Goal: Information Seeking & Learning: Learn about a topic

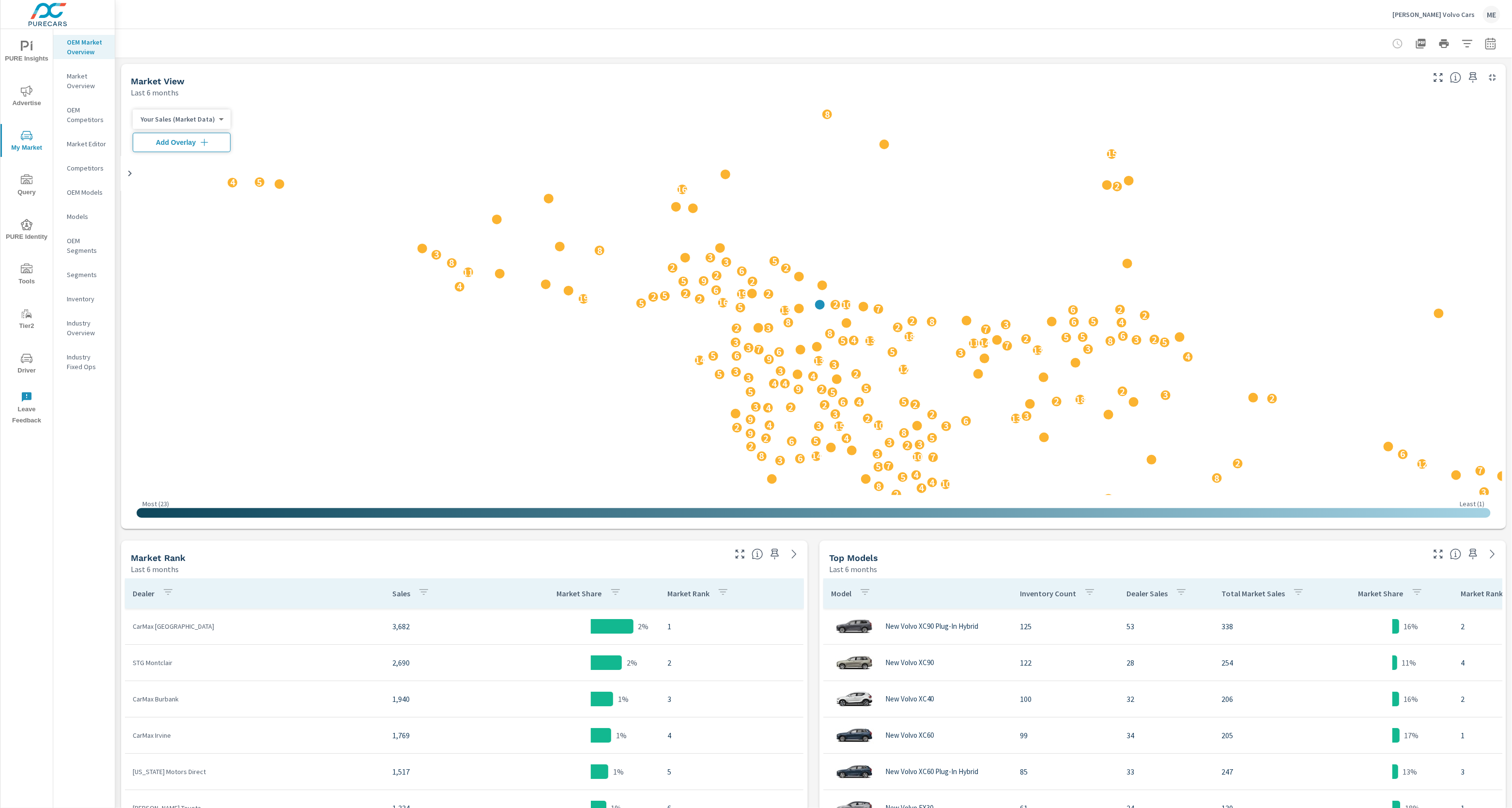
scroll to position [36, 0]
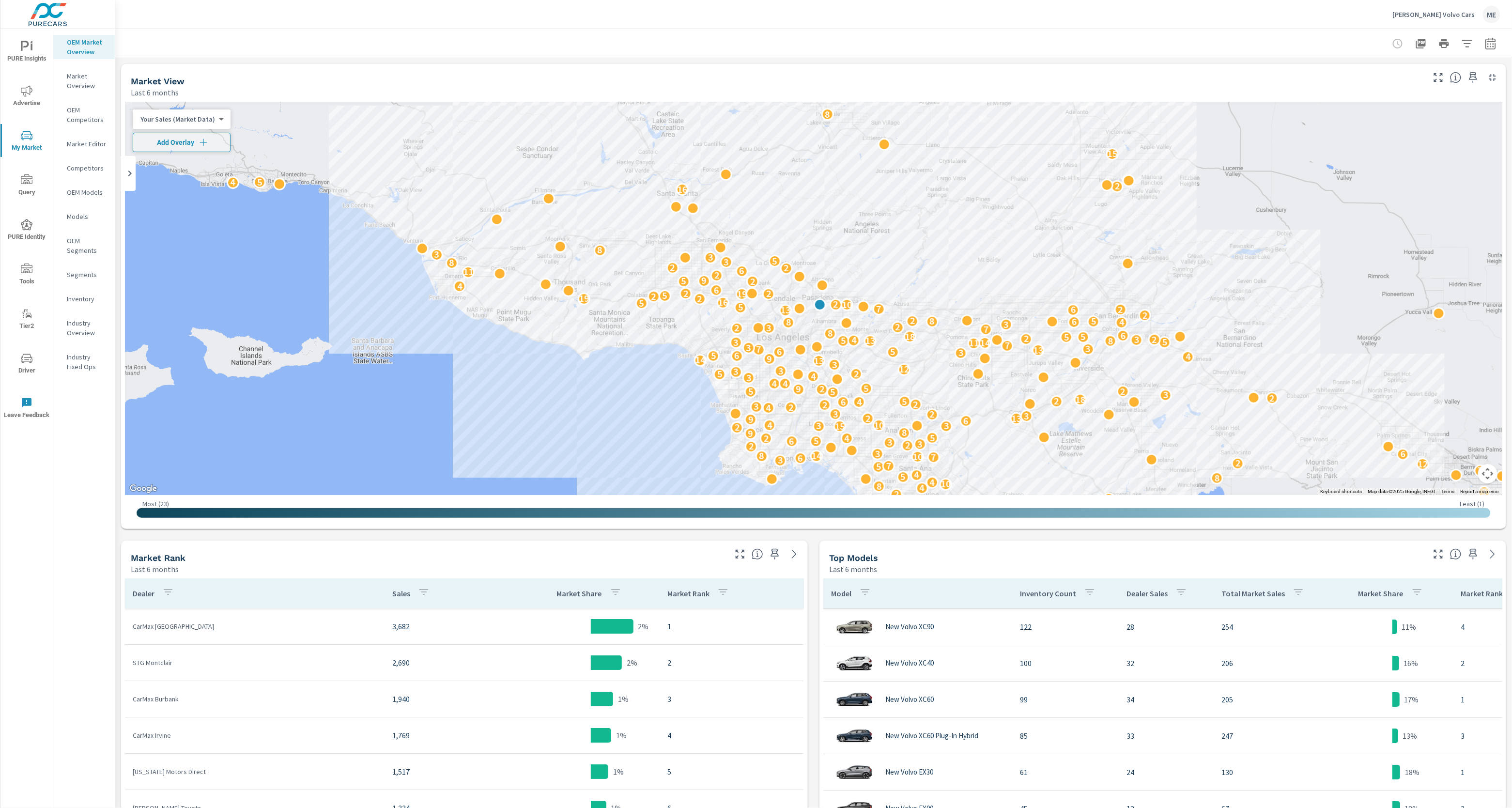
click at [1216, 19] on div "Rusnak Volvo Cars ME" at bounding box center [814, 14] width 1373 height 29
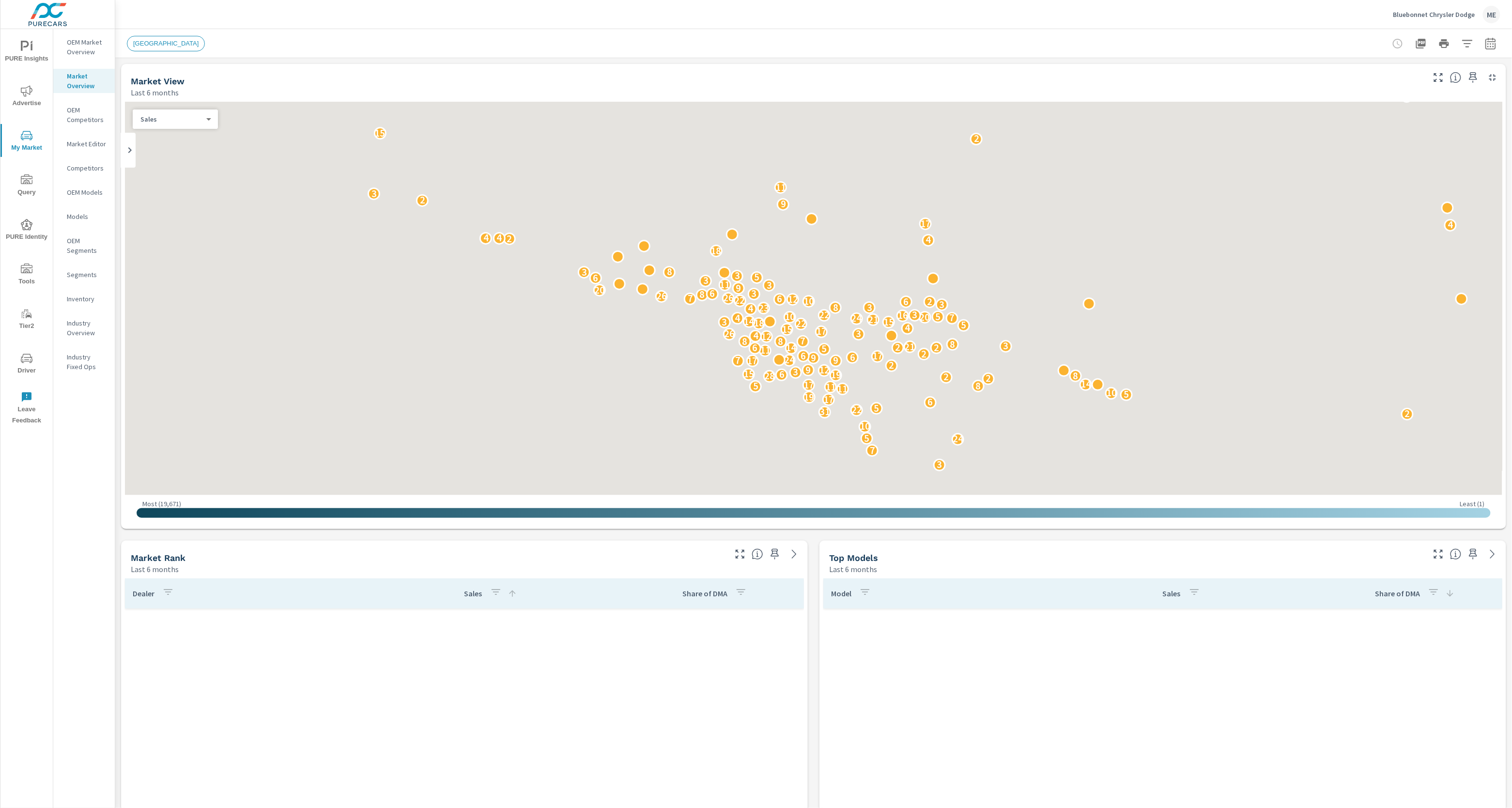
scroll to position [1126, 0]
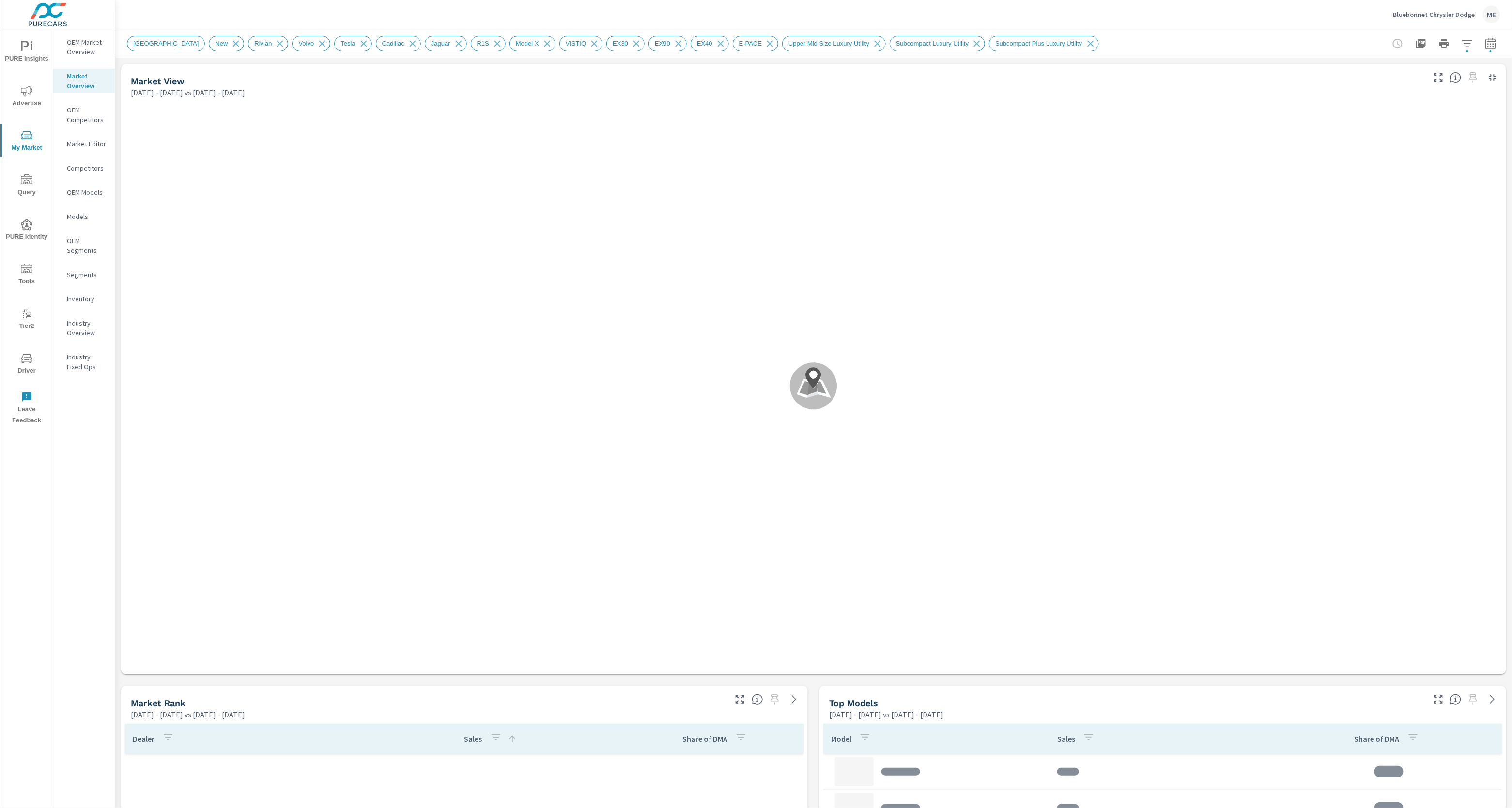
scroll to position [436, 0]
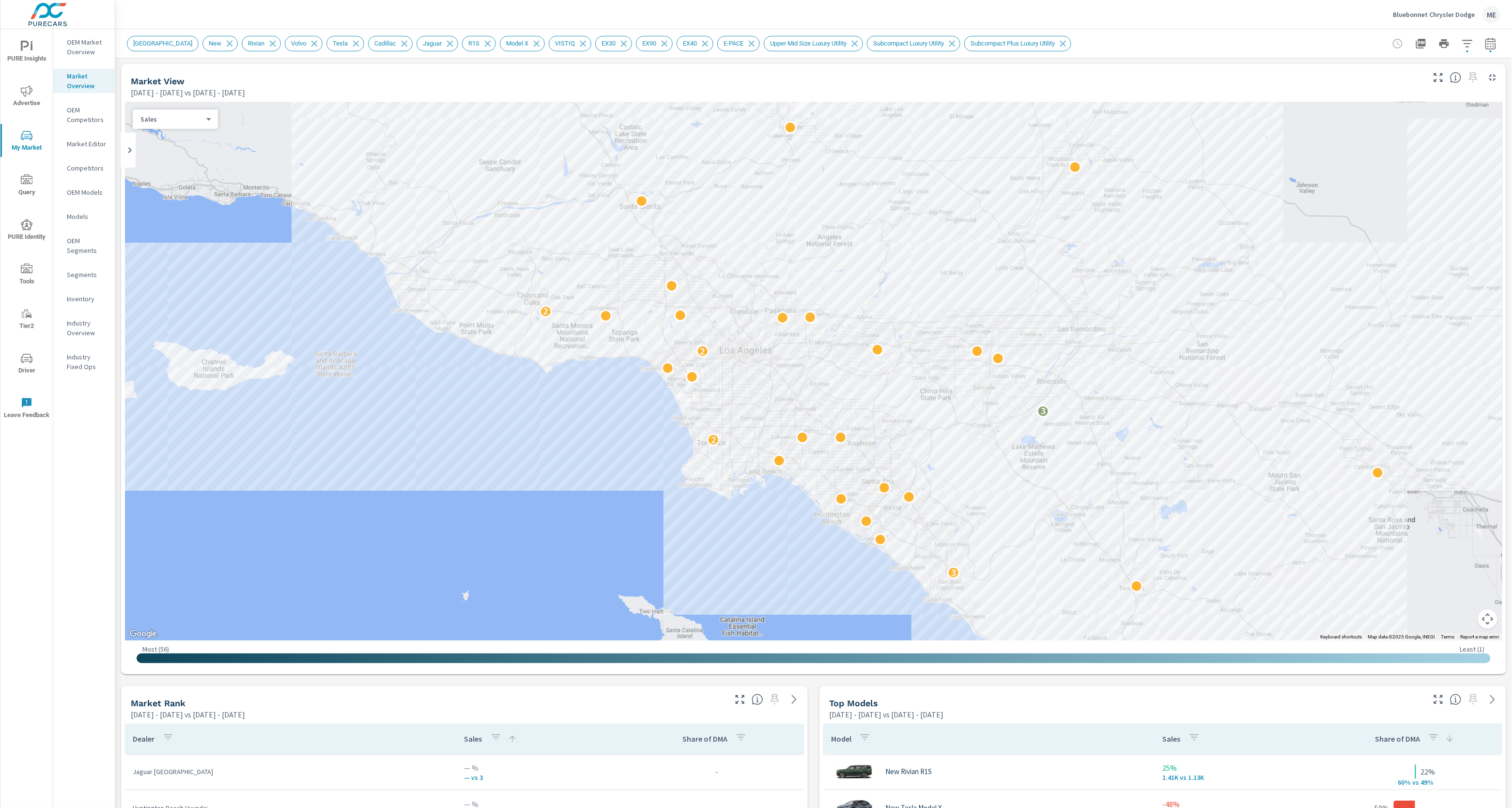
click at [1177, 40] on div "LOS ANGELES New Rivian Volvo Tesla Cadillac Jaguar R1S Model X VISTIQ EX30 EX90…" at bounding box center [745, 43] width 1238 height 15
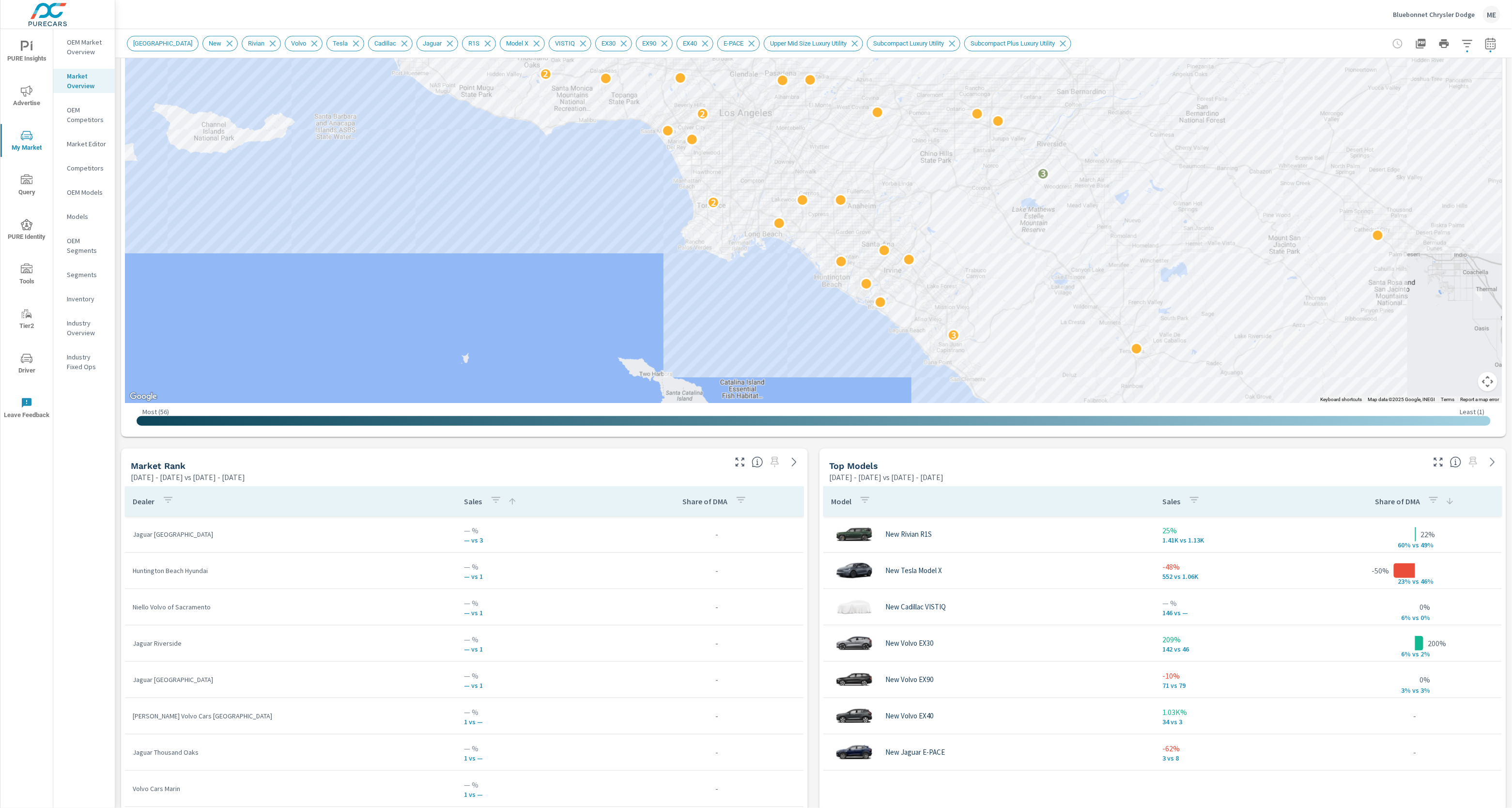
scroll to position [241, 0]
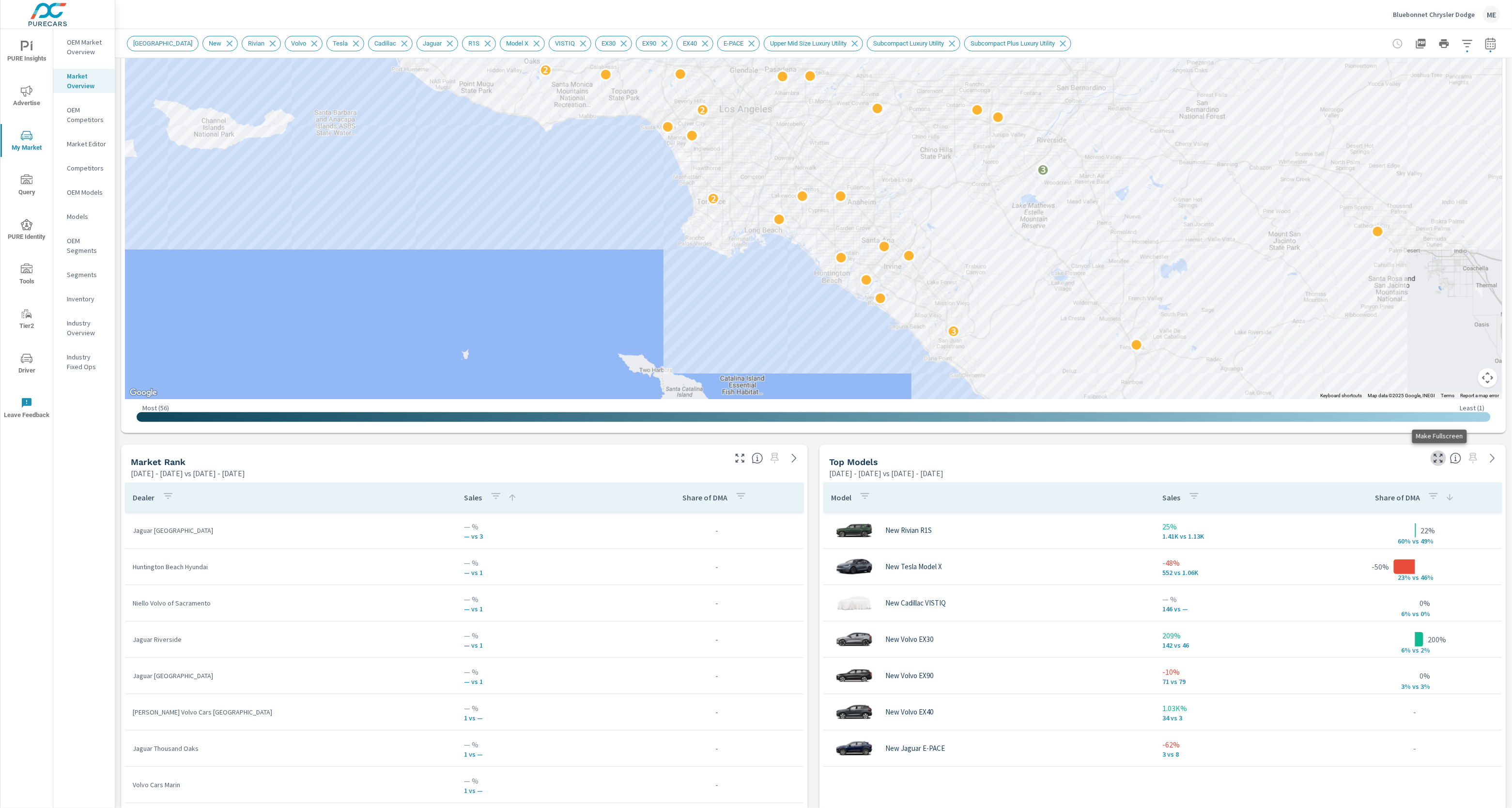
click at [1437, 460] on icon "button" at bounding box center [1439, 459] width 12 height 12
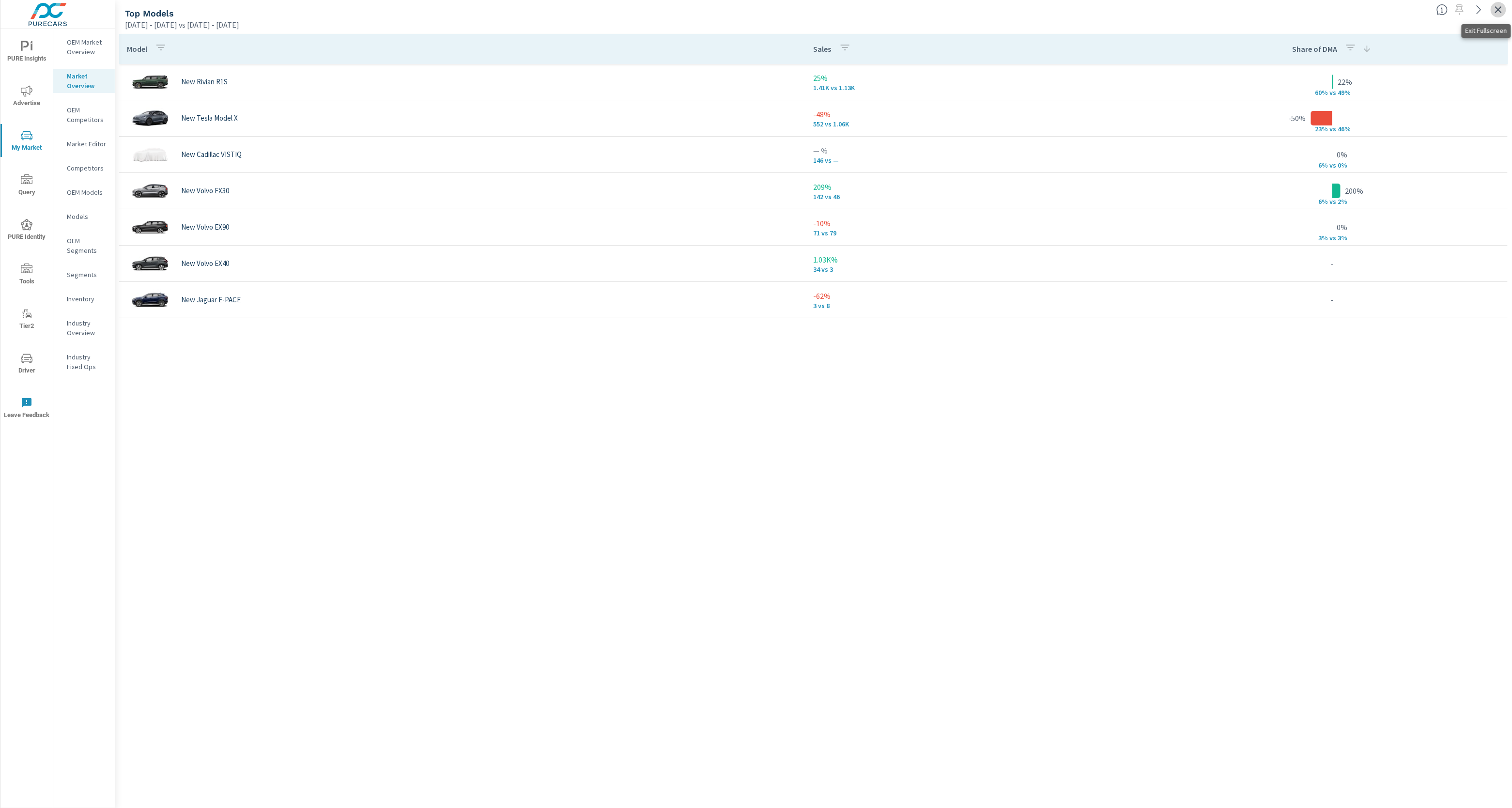
click at [1500, 10] on icon "button" at bounding box center [1499, 10] width 12 height 12
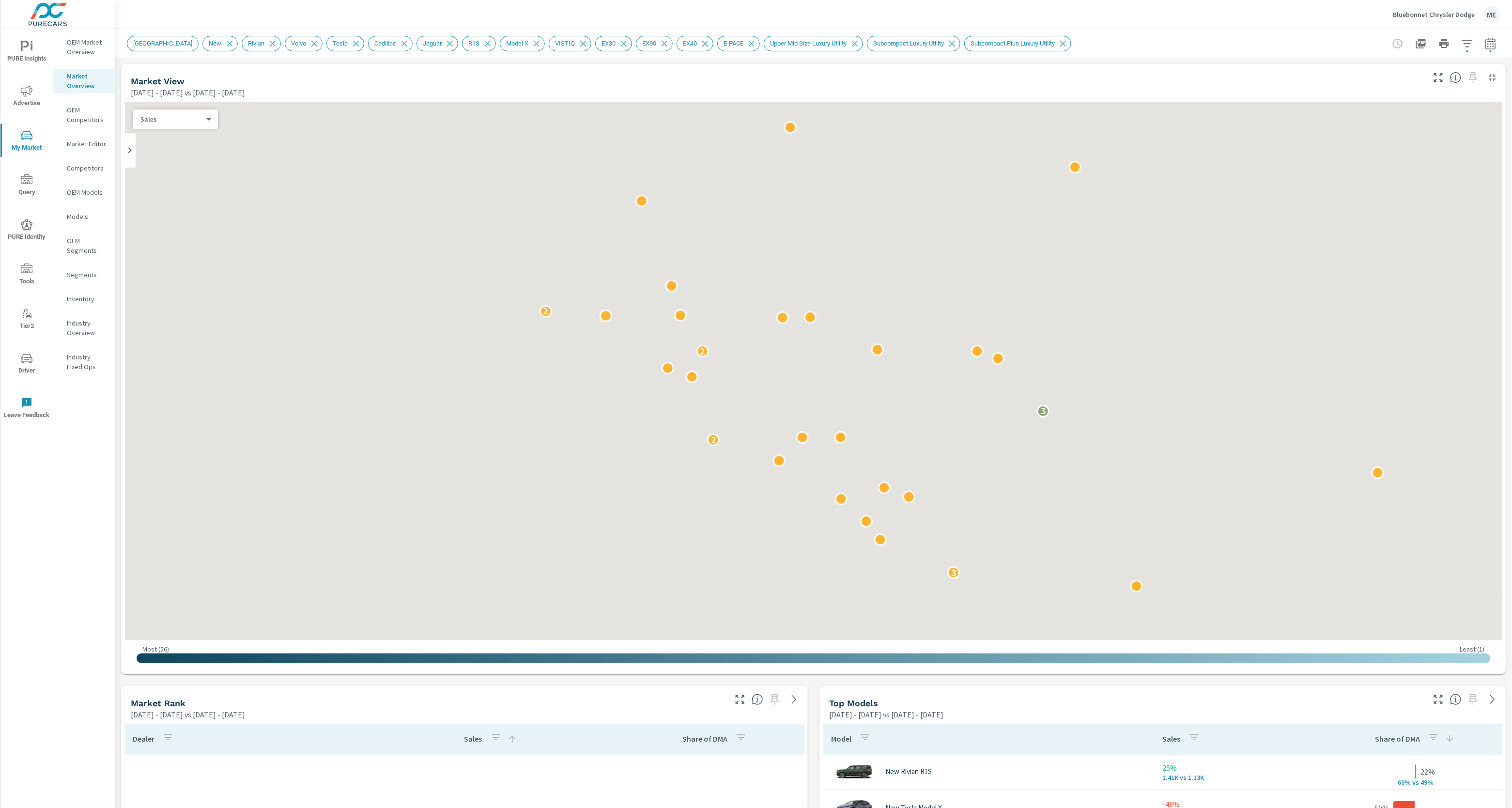
scroll to position [436, 0]
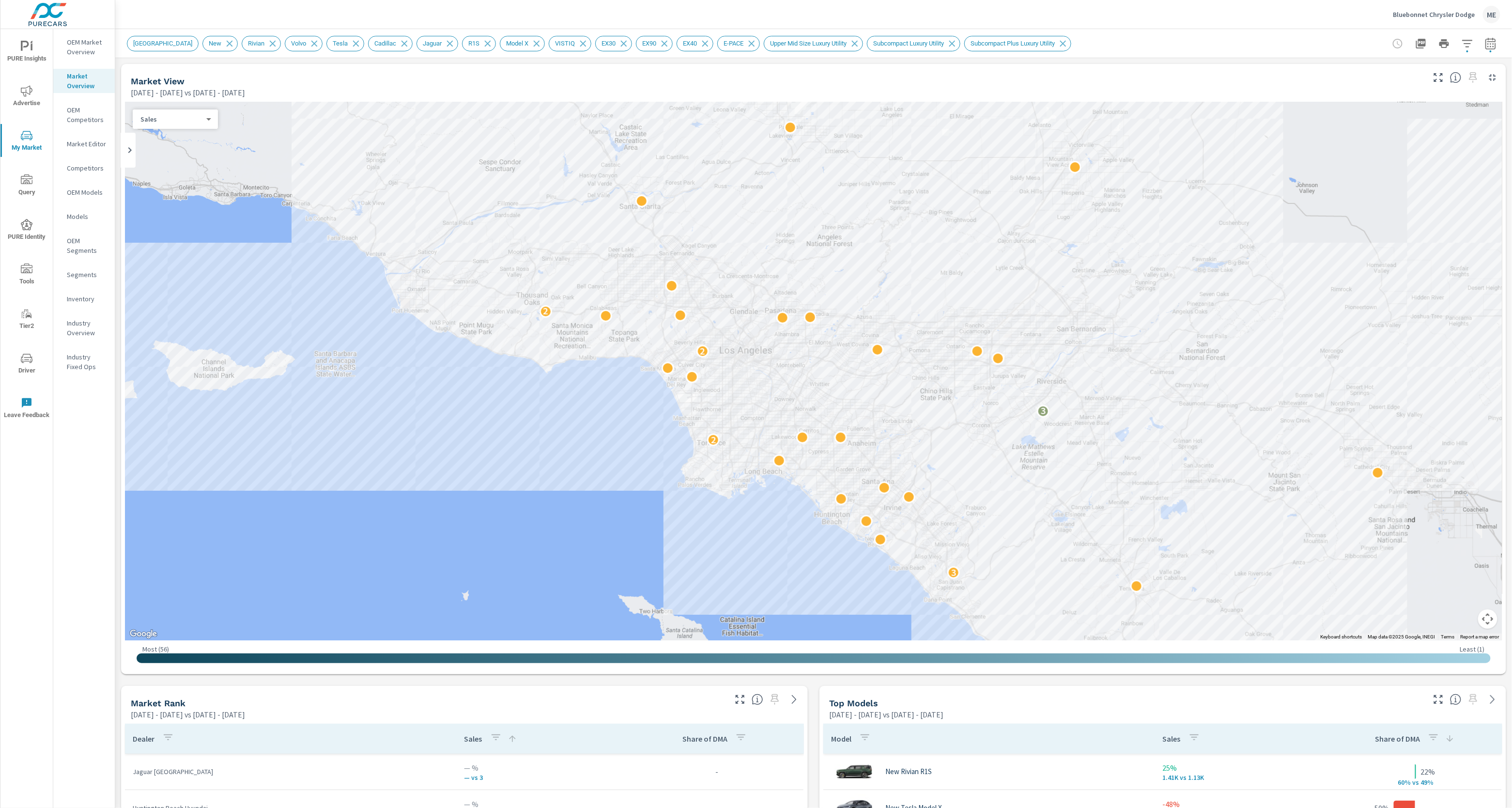
click at [1181, 12] on div "Bluebonnet Chrysler Dodge ME" at bounding box center [814, 14] width 1373 height 29
click at [1177, 27] on div "Bluebonnet Chrysler Dodge ME" at bounding box center [814, 14] width 1373 height 29
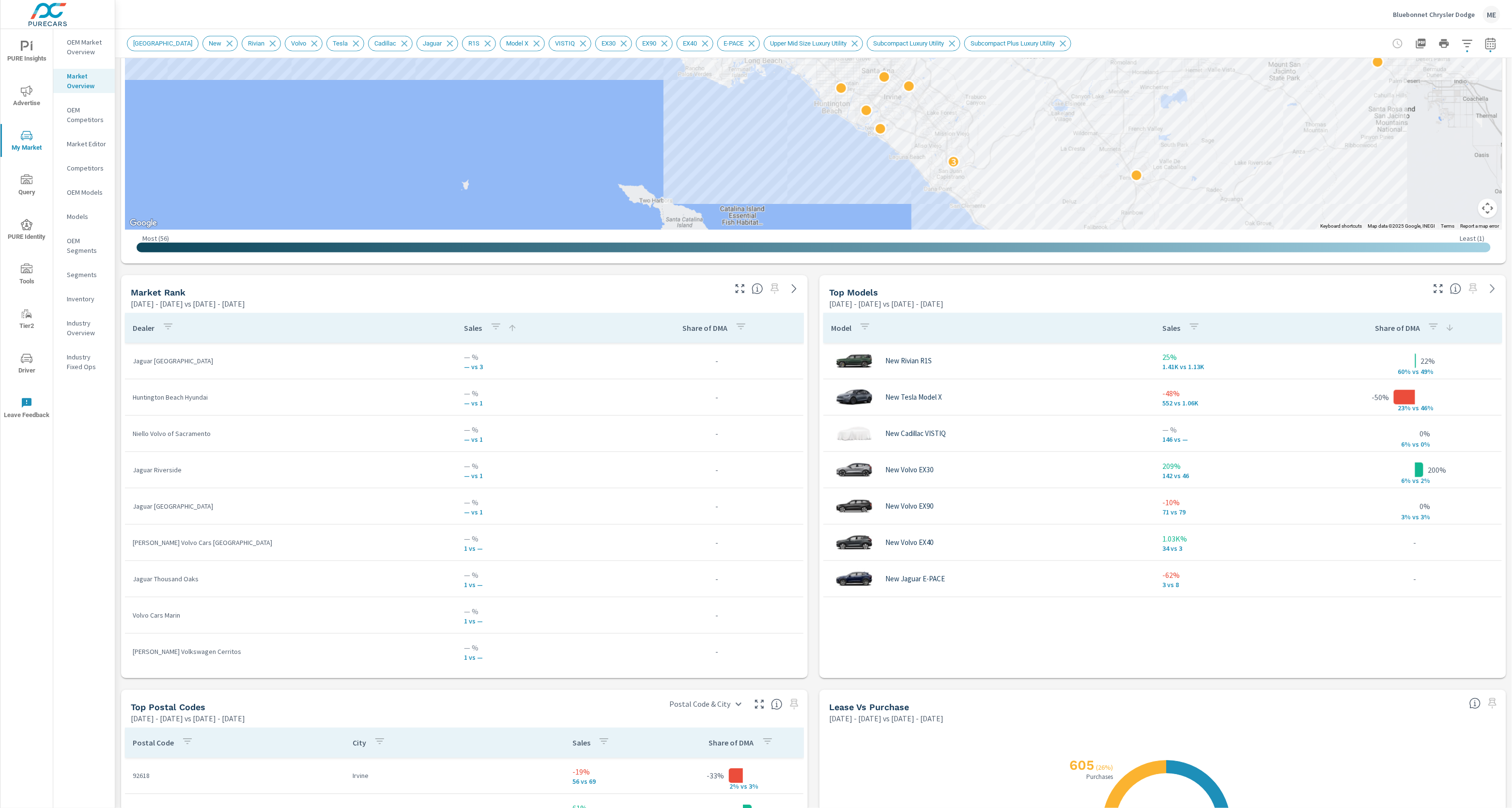
scroll to position [0, 0]
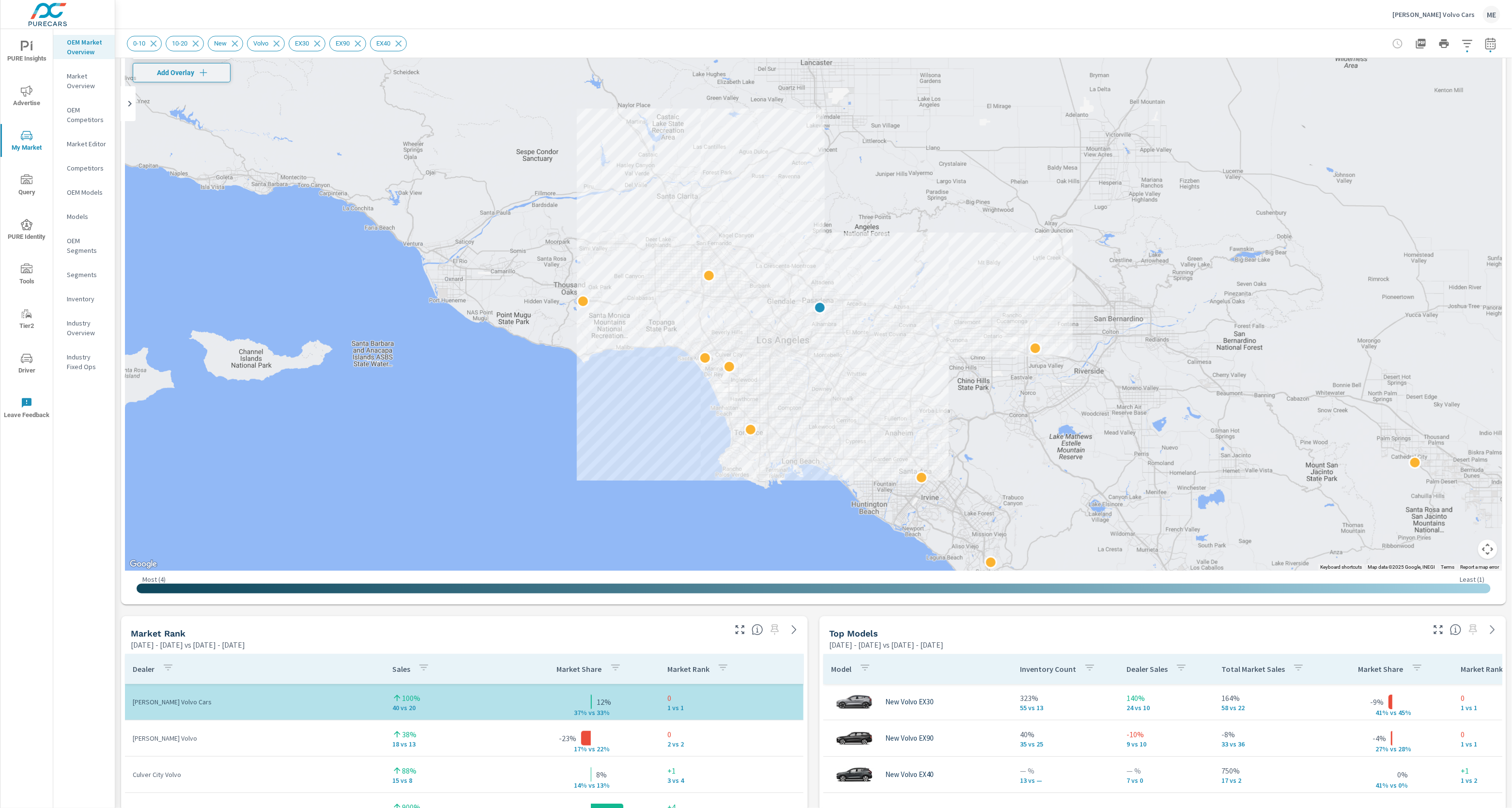
scroll to position [33, 0]
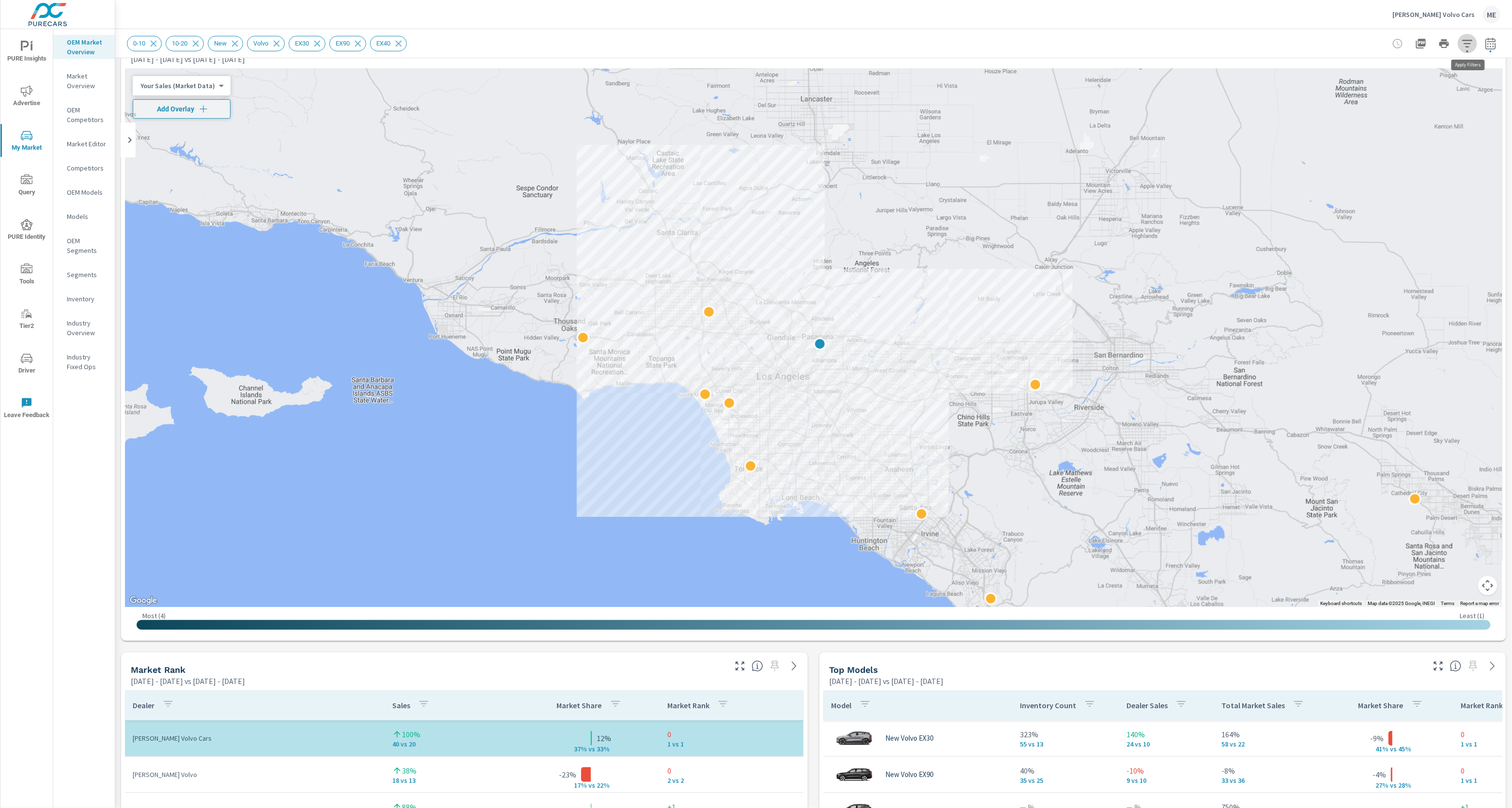
click at [1466, 43] on icon "button" at bounding box center [1467, 43] width 10 height 7
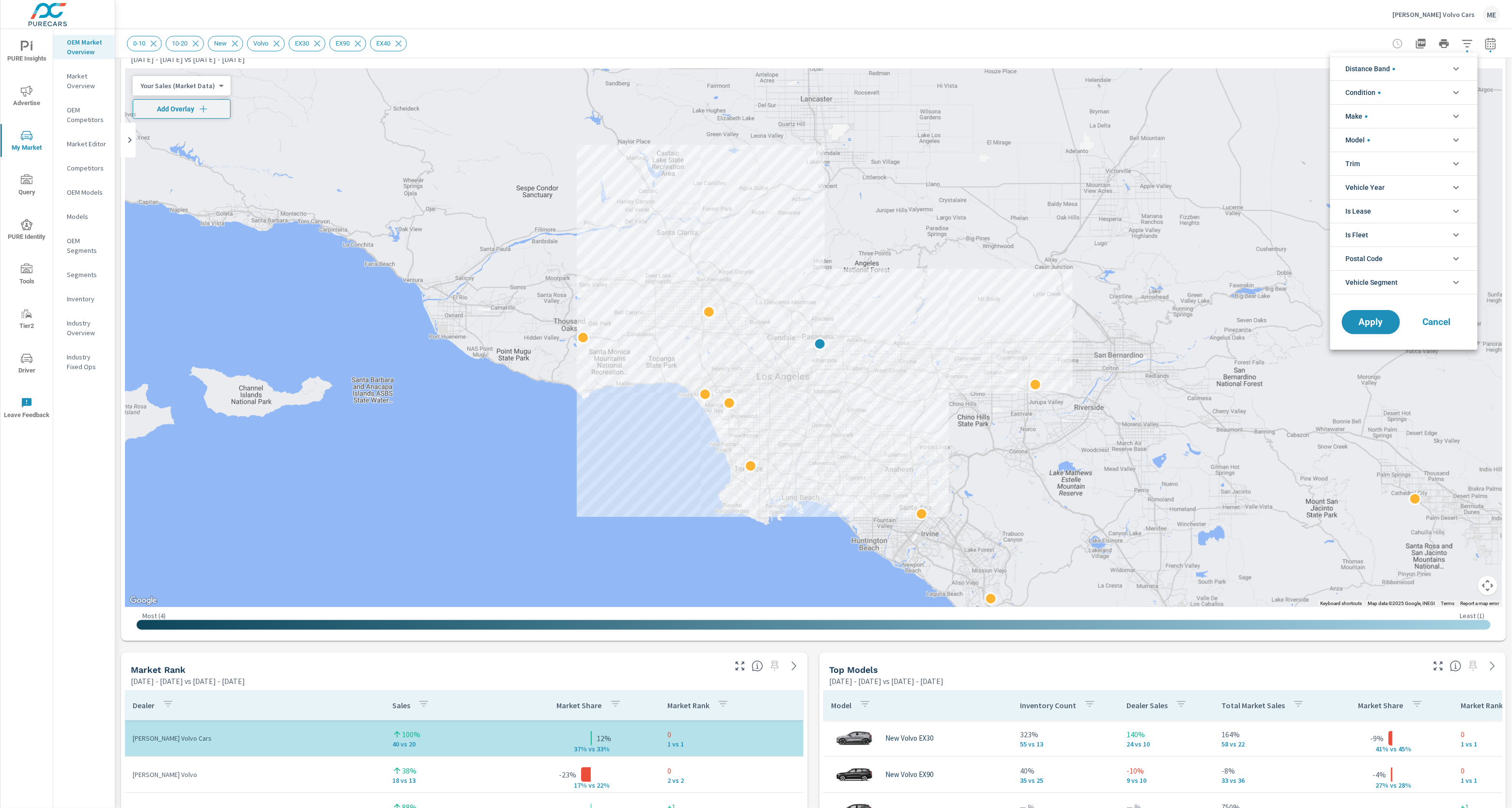
scroll to position [54, 0]
click at [1398, 65] on li "Distance Band" at bounding box center [1404, 69] width 147 height 23
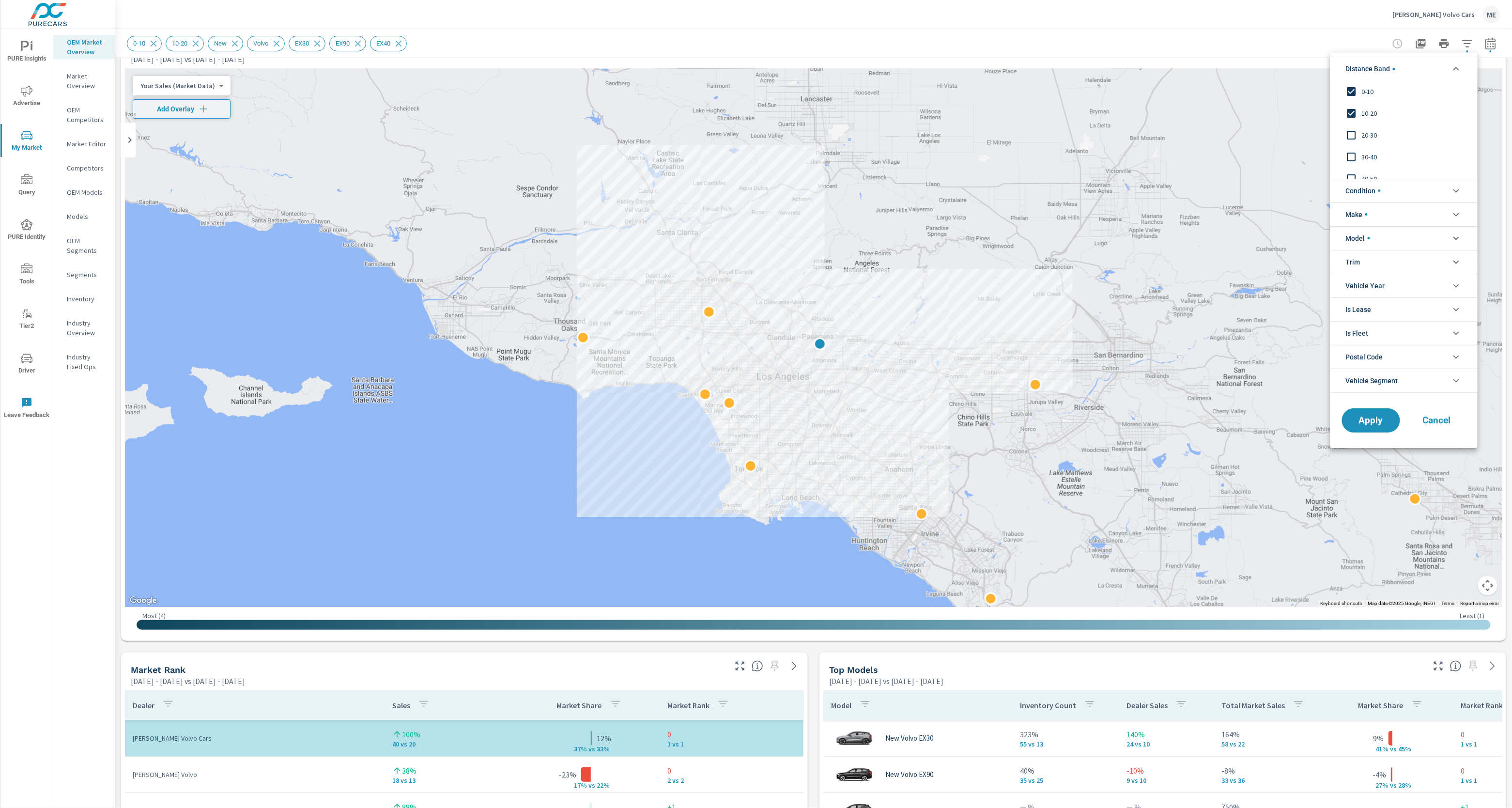
click at [1368, 133] on span "20-30" at bounding box center [1415, 135] width 106 height 12
click at [1389, 422] on span "Apply" at bounding box center [1371, 420] width 40 height 9
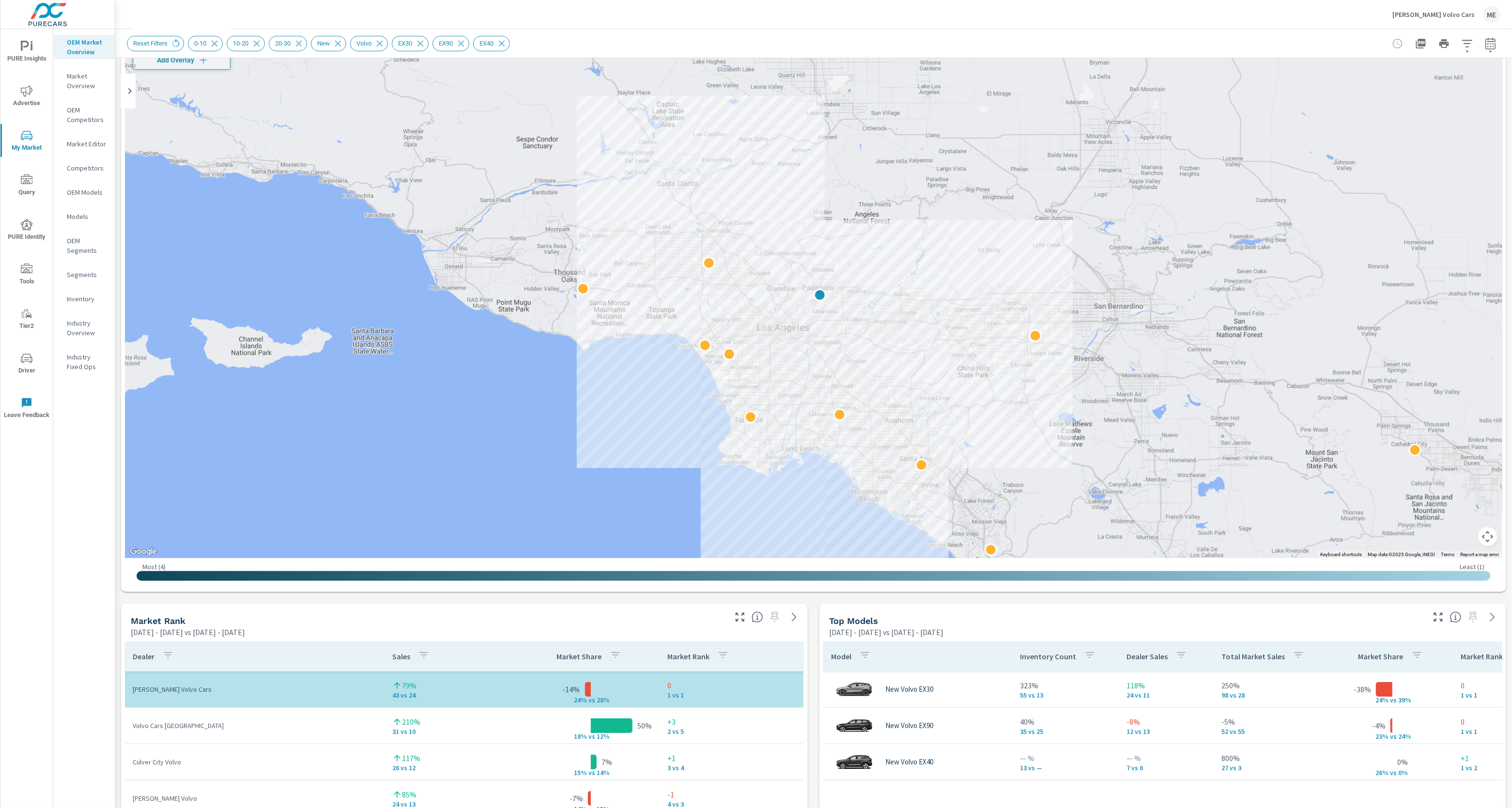
scroll to position [30, 0]
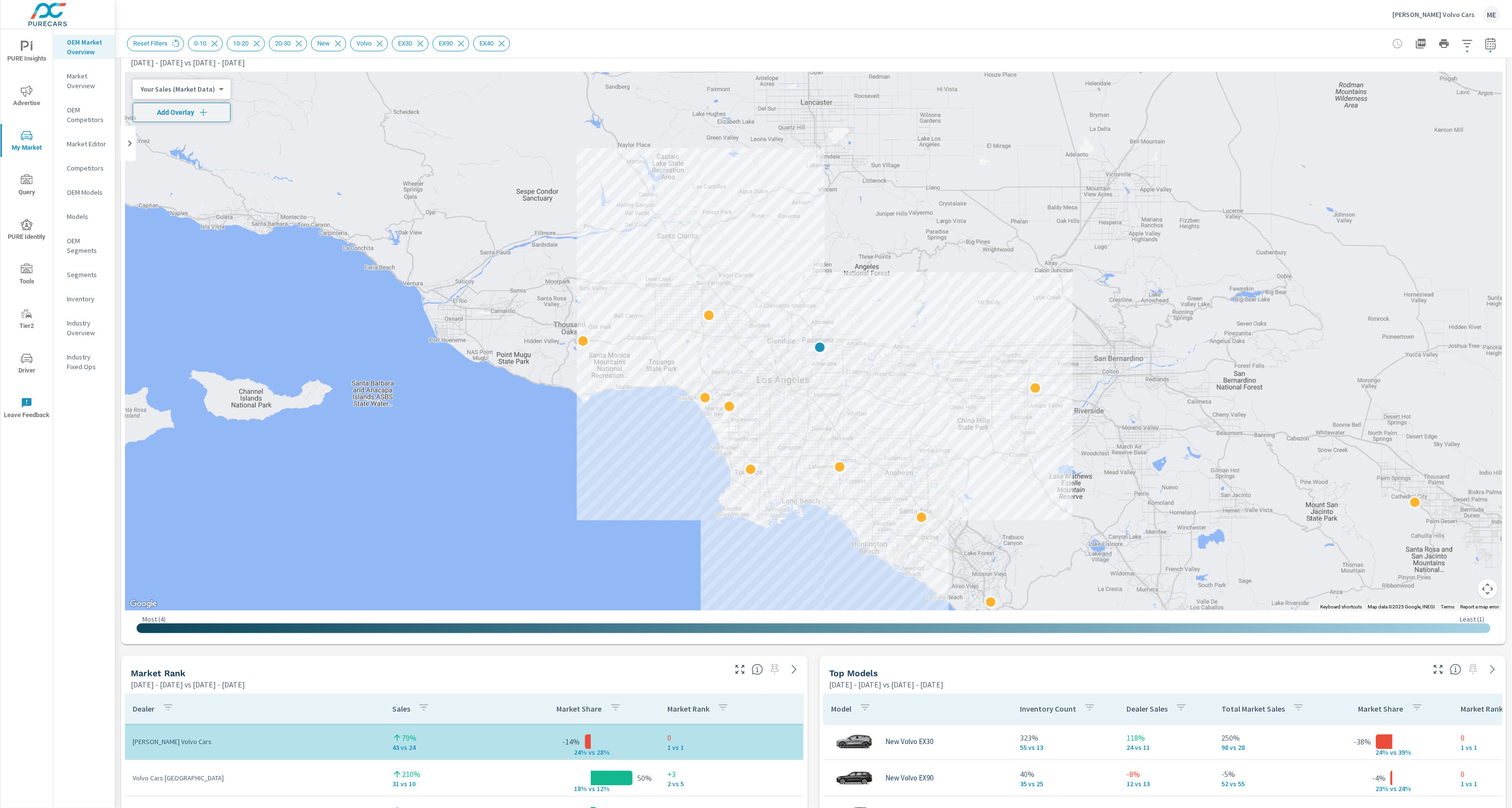
click at [181, 90] on body "PURE Insights Advertise My Market Query PURE Identity Tools Tier2 Driver Leave …" at bounding box center [756, 404] width 1512 height 808
click at [178, 119] on li "Total Market Sales" at bounding box center [180, 120] width 95 height 15
click at [180, 87] on body "PURE Insights Advertise My Market Query PURE Identity Tools Tier2 Driver Leave …" at bounding box center [756, 404] width 1512 height 808
click at [181, 58] on li "Your Sales (Market Data)" at bounding box center [180, 58] width 95 height 15
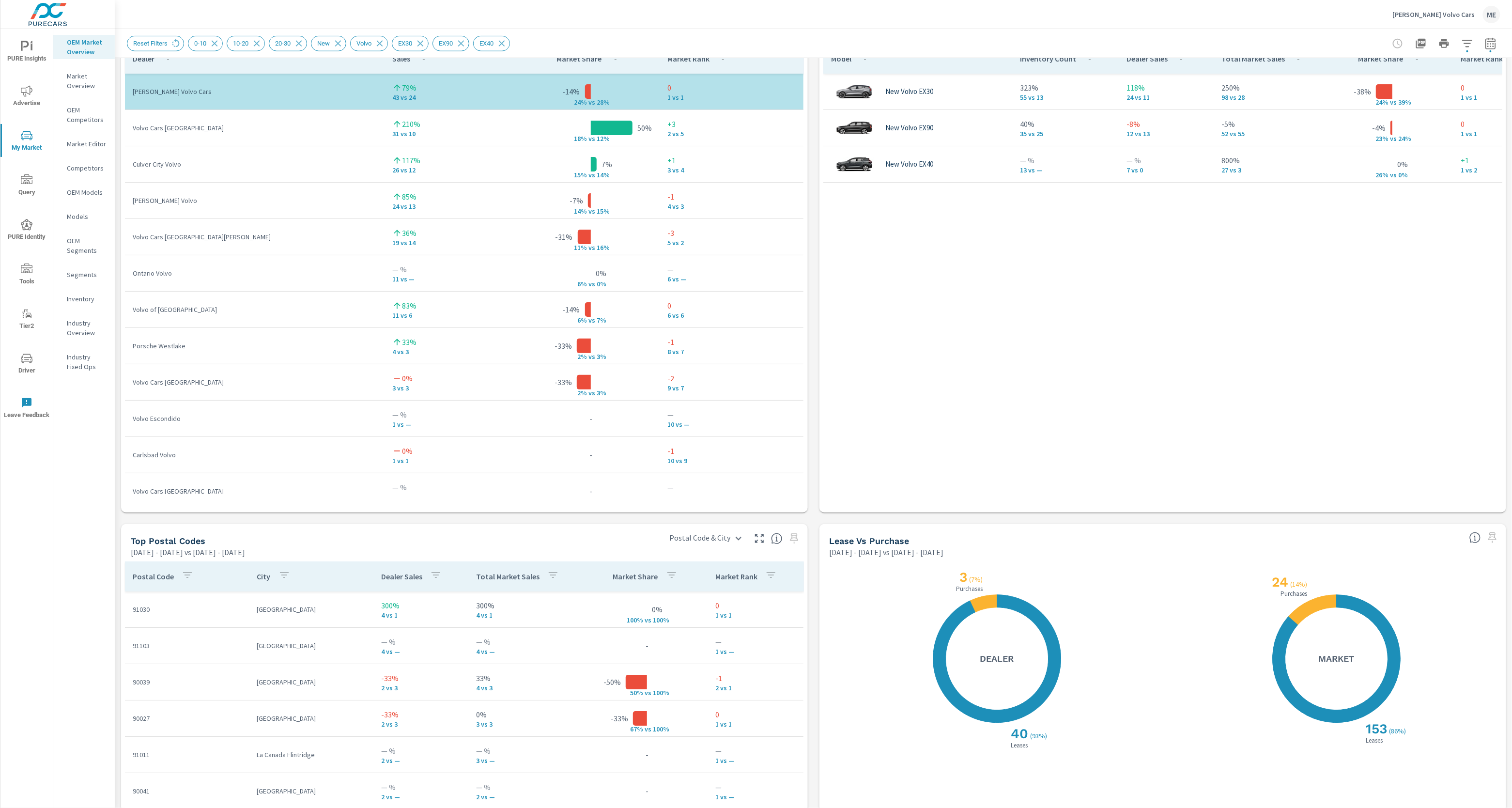
scroll to position [909, 0]
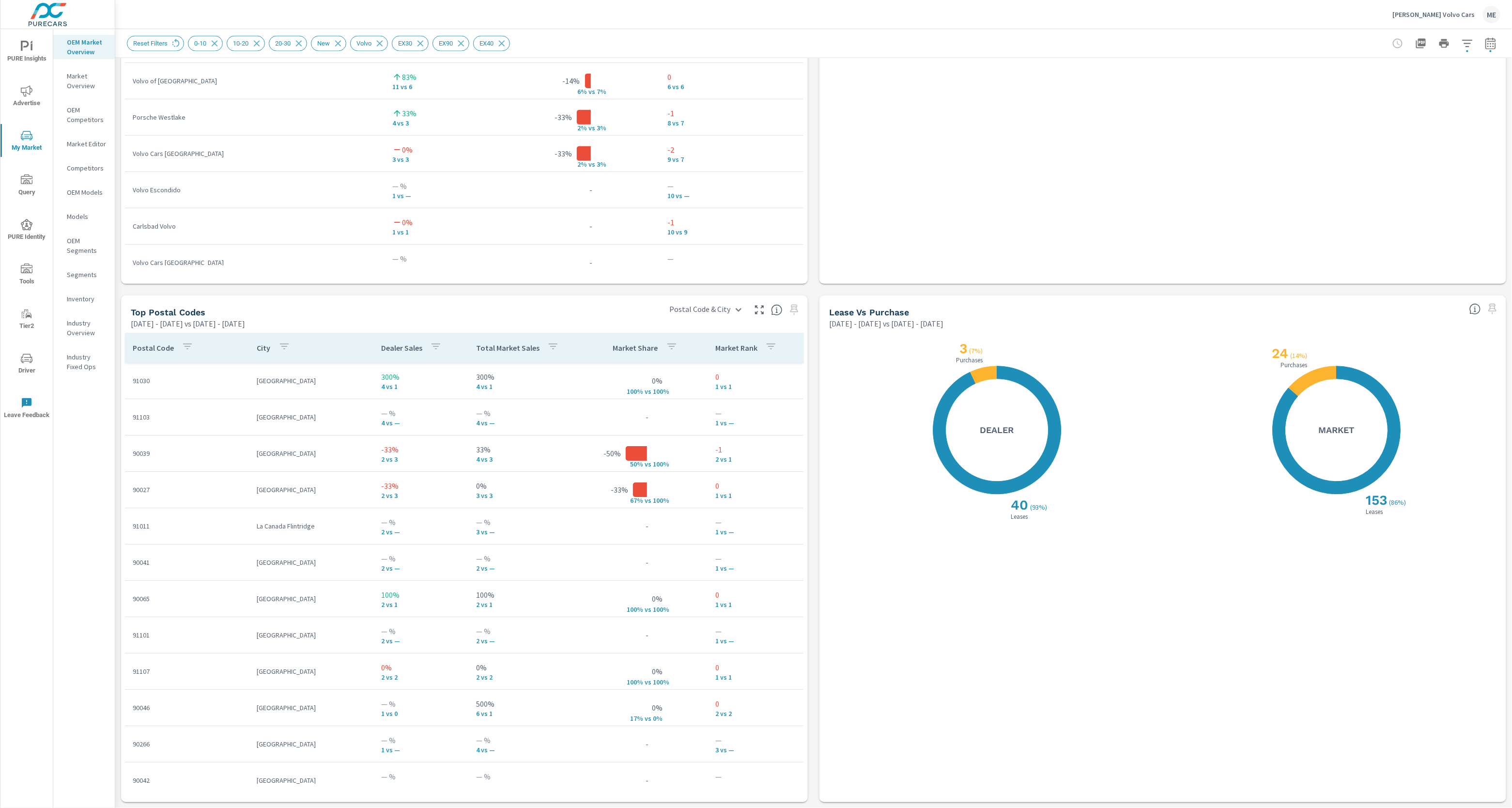
click at [549, 348] on icon "button" at bounding box center [553, 347] width 12 height 12
click at [545, 470] on p "PREV" at bounding box center [552, 467] width 15 height 10
click at [508, 344] on div at bounding box center [756, 404] width 1512 height 808
click at [508, 348] on p "Total Market Sales" at bounding box center [508, 348] width 63 height 10
click at [550, 345] on icon "button" at bounding box center [553, 347] width 12 height 12
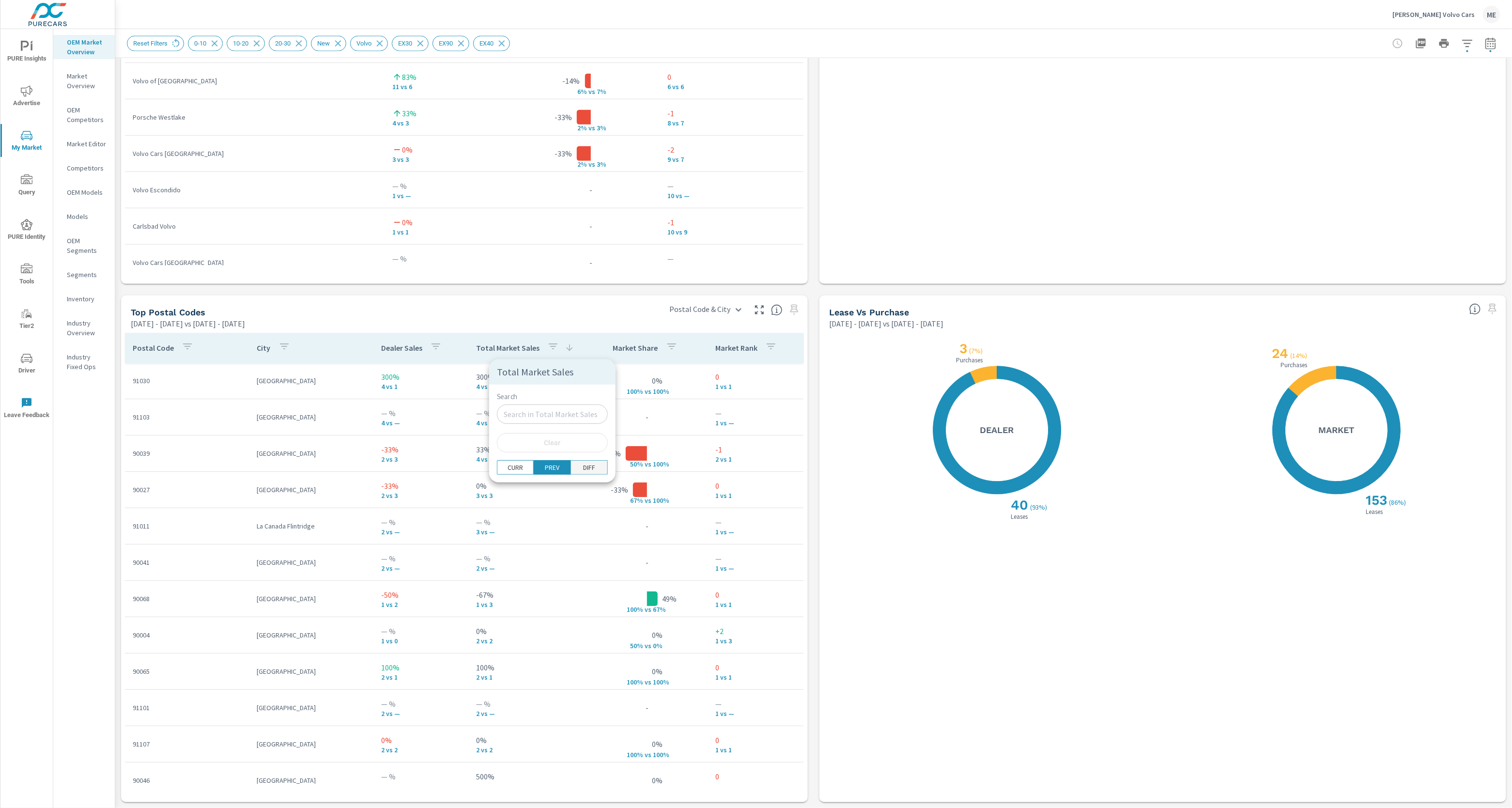
click at [583, 466] on p "DIFF" at bounding box center [589, 467] width 12 height 10
click at [832, 382] on div at bounding box center [756, 404] width 1512 height 808
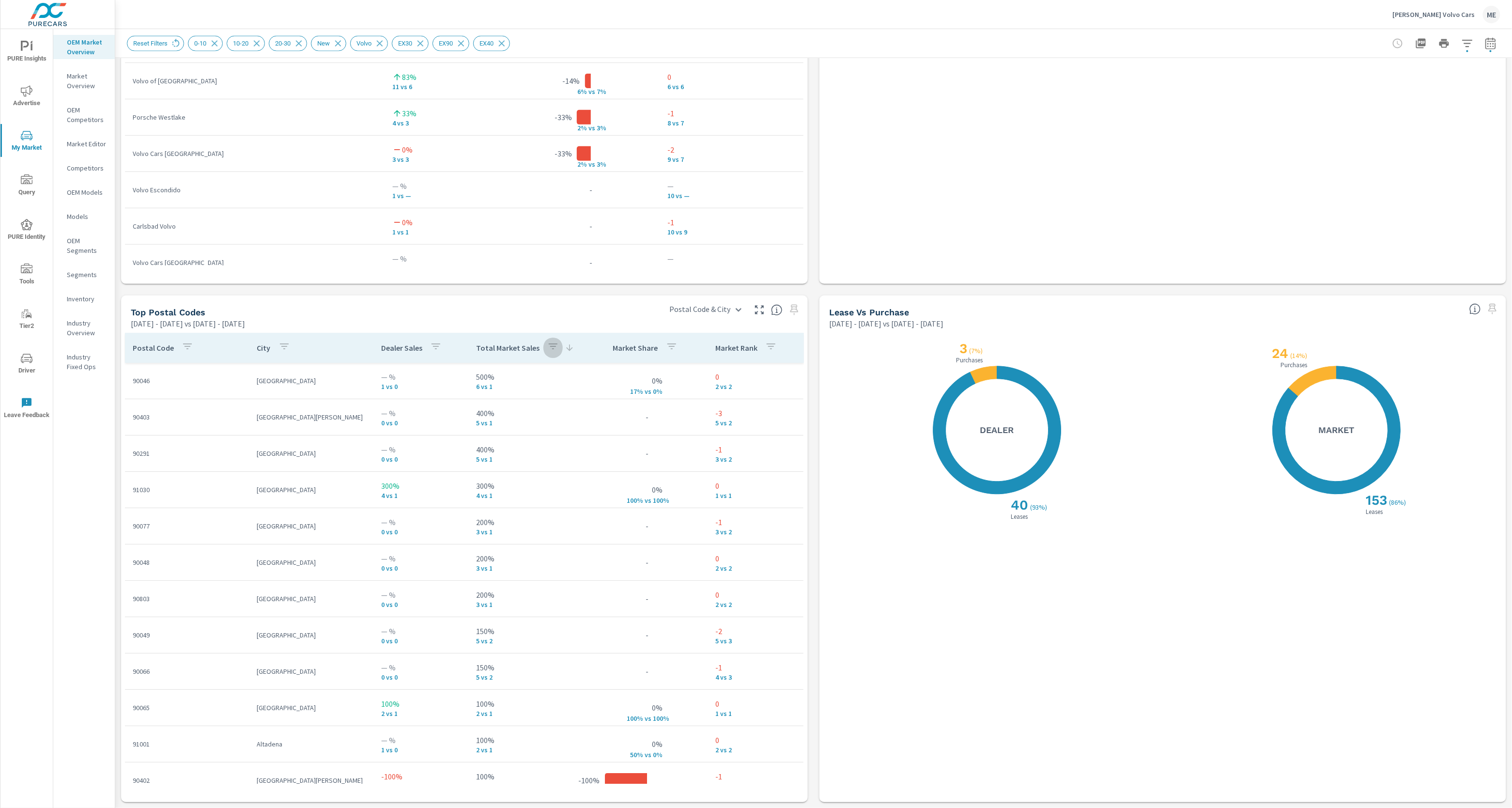
click at [549, 346] on icon "button" at bounding box center [553, 347] width 12 height 12
click at [508, 469] on p "CURR" at bounding box center [515, 467] width 15 height 10
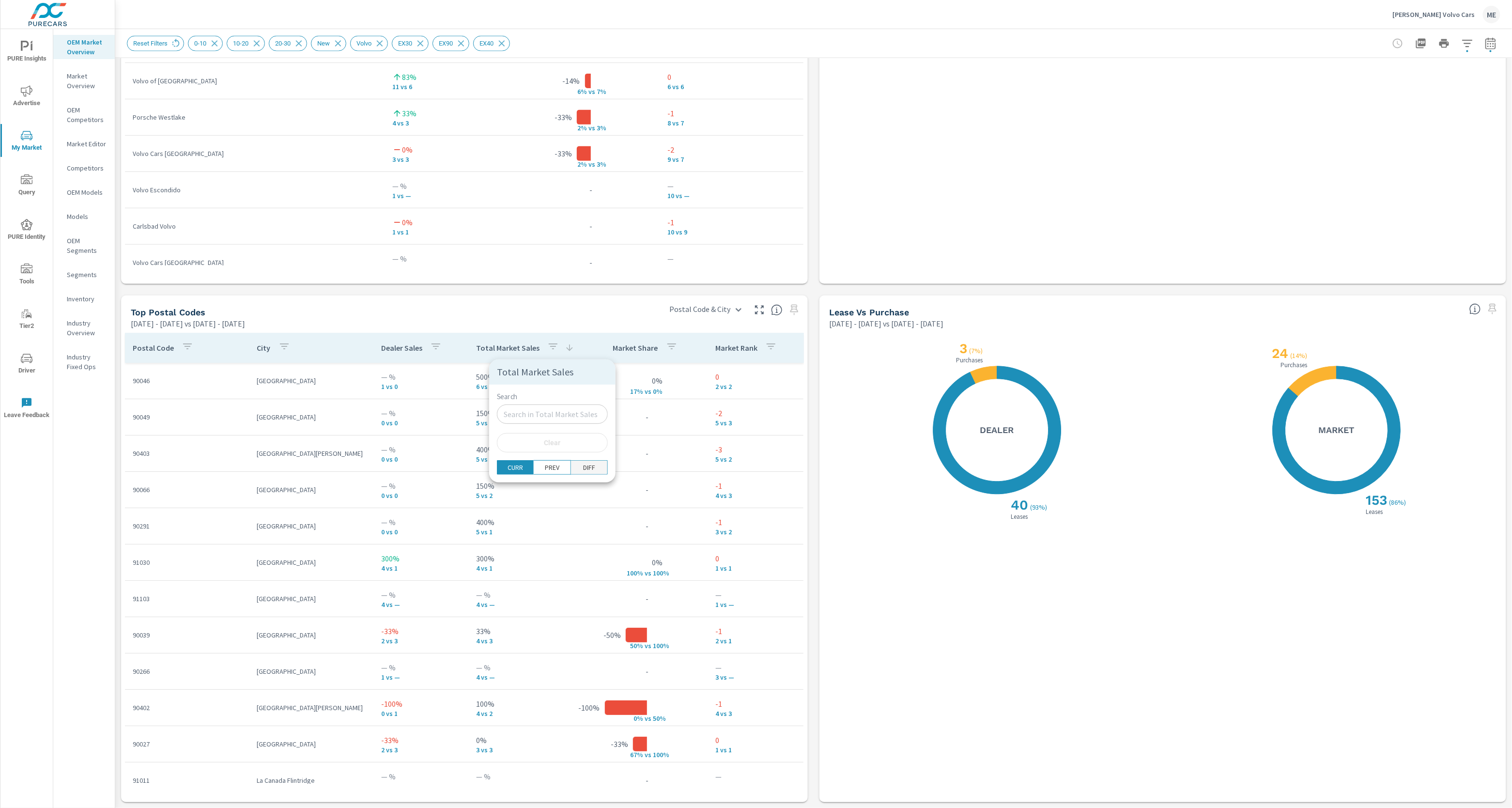
click at [583, 464] on p "DIFF" at bounding box center [589, 467] width 12 height 10
click at [548, 466] on span "PREV" at bounding box center [552, 467] width 31 height 10
click at [812, 415] on div at bounding box center [756, 404] width 1512 height 808
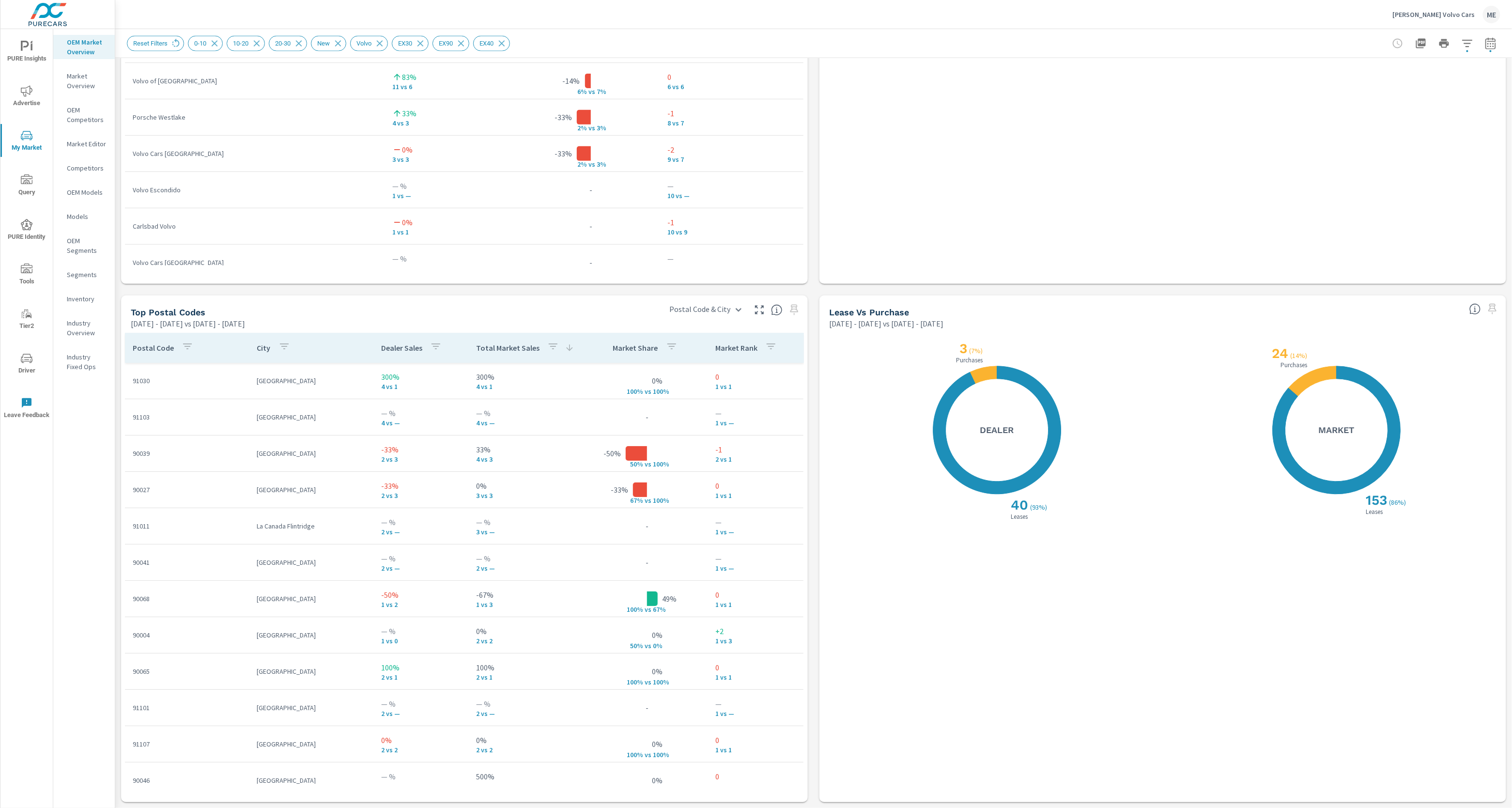
click at [514, 351] on p "Total Market Sales" at bounding box center [508, 348] width 63 height 10
click at [565, 348] on icon at bounding box center [569, 348] width 10 height 10
click at [547, 347] on icon "button" at bounding box center [553, 347] width 12 height 12
click at [539, 442] on span "Clear" at bounding box center [552, 443] width 99 height 9
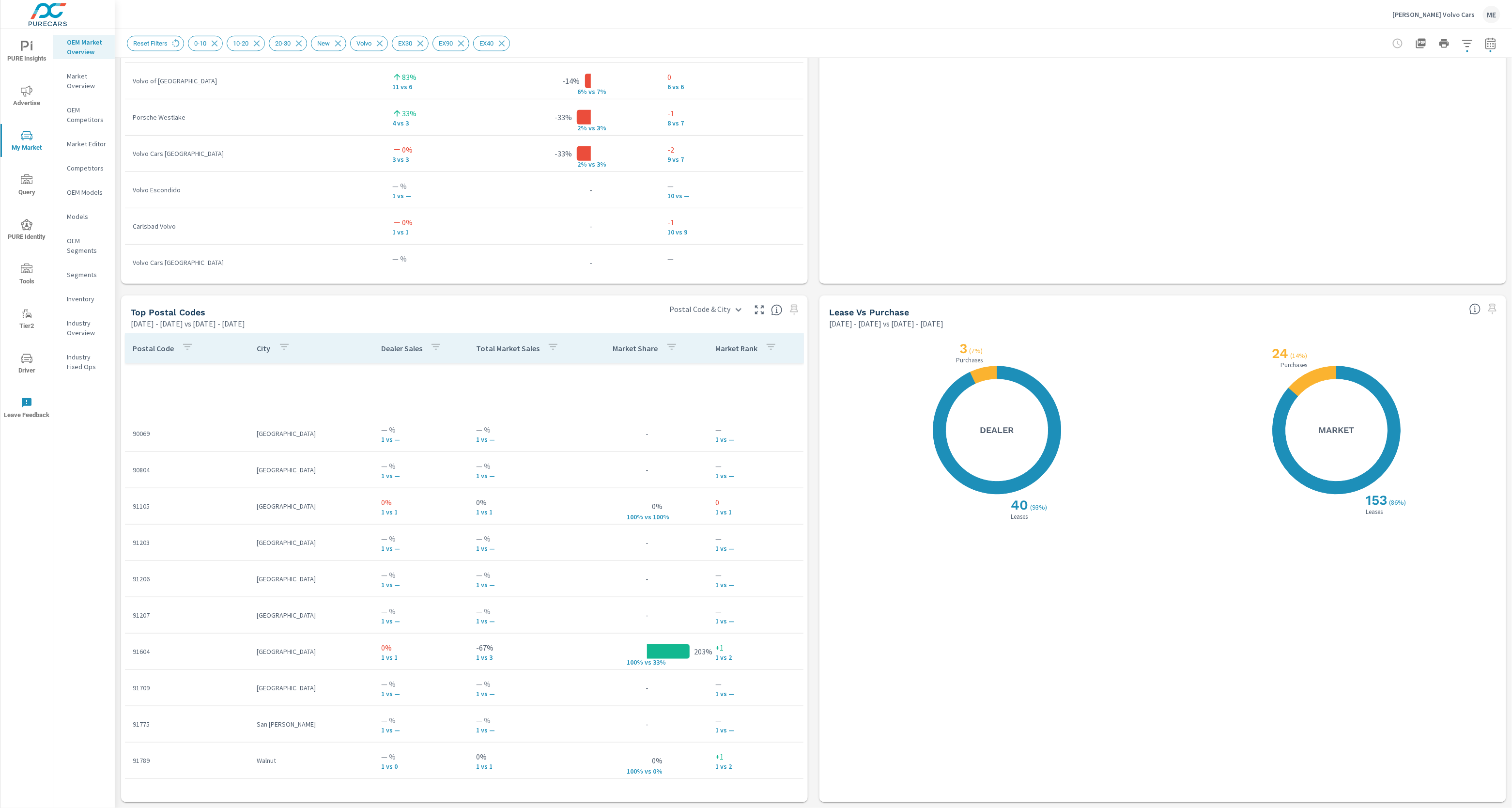
scroll to position [968, 0]
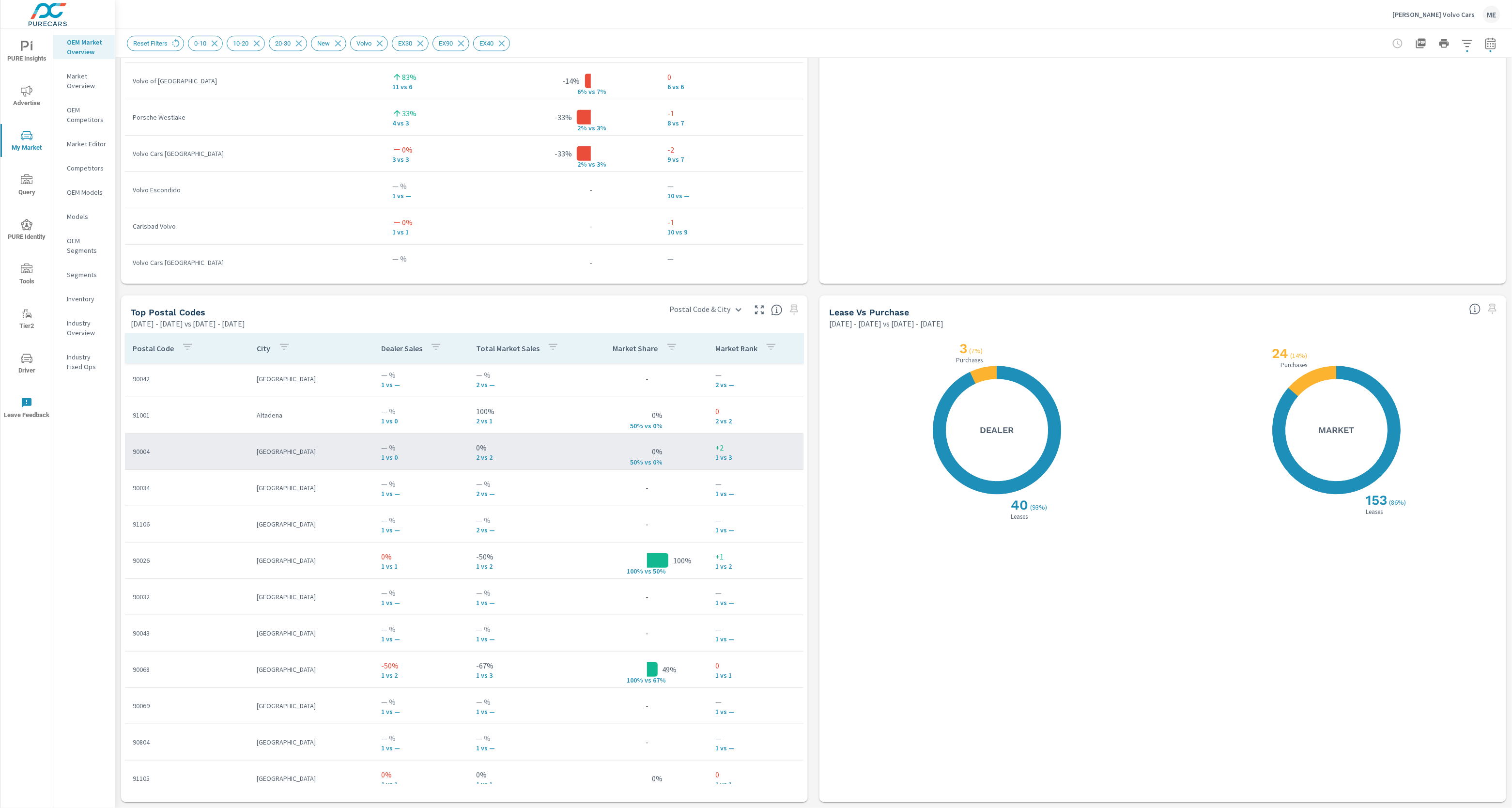
scroll to position [336, 0]
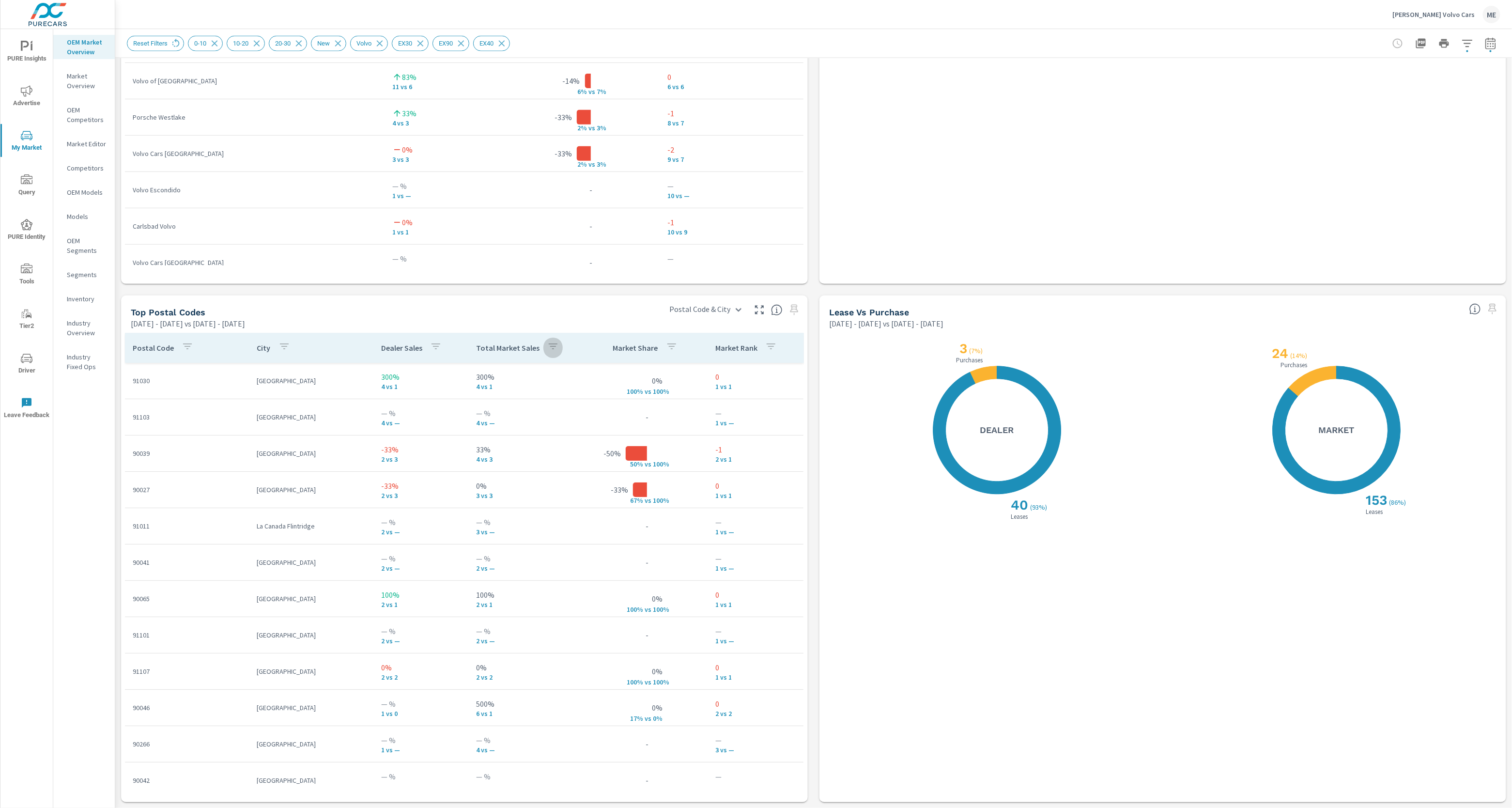
click at [550, 348] on icon "button" at bounding box center [553, 347] width 12 height 12
click at [583, 470] on p "DIFF" at bounding box center [589, 467] width 12 height 10
click at [545, 469] on p "PREV" at bounding box center [552, 467] width 15 height 10
click at [508, 468] on p "CURR" at bounding box center [515, 467] width 15 height 10
click at [512, 333] on div at bounding box center [756, 404] width 1512 height 808
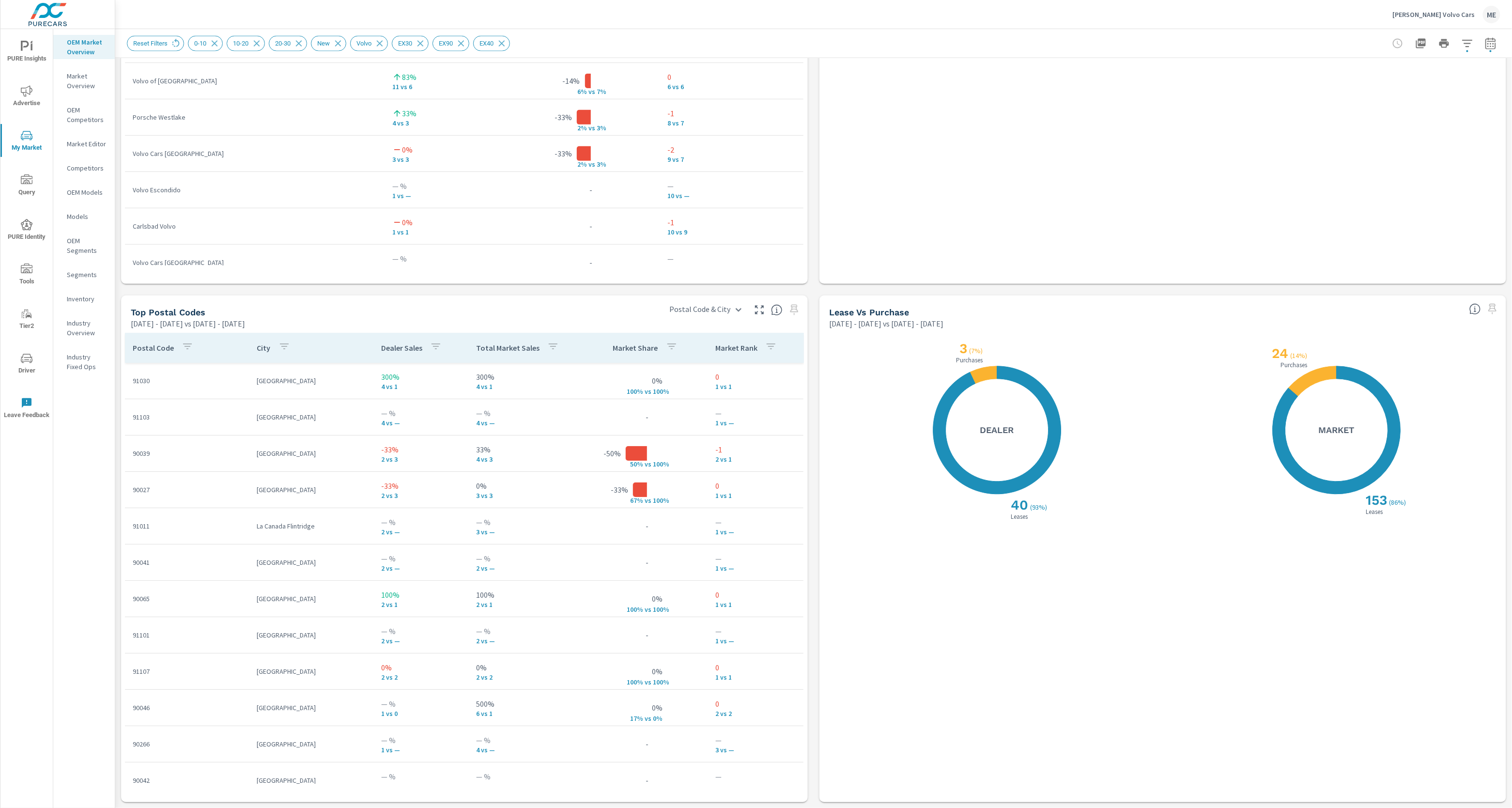
click at [511, 351] on p "Total Market Sales" at bounding box center [508, 348] width 63 height 10
click at [547, 349] on icon "button" at bounding box center [553, 347] width 12 height 12
click at [571, 473] on button "DIFF" at bounding box center [589, 467] width 37 height 15
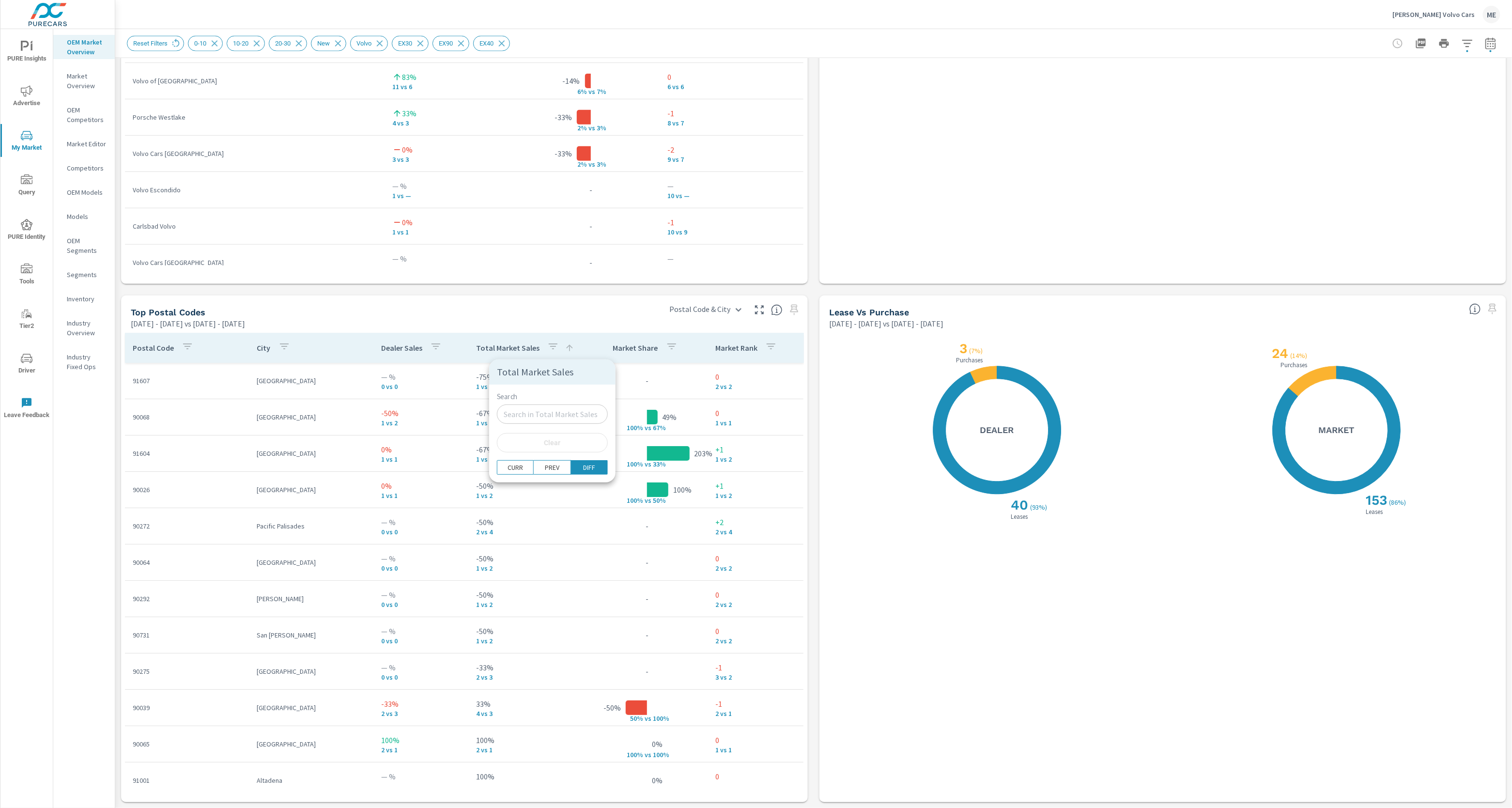
click at [506, 332] on div at bounding box center [756, 404] width 1512 height 808
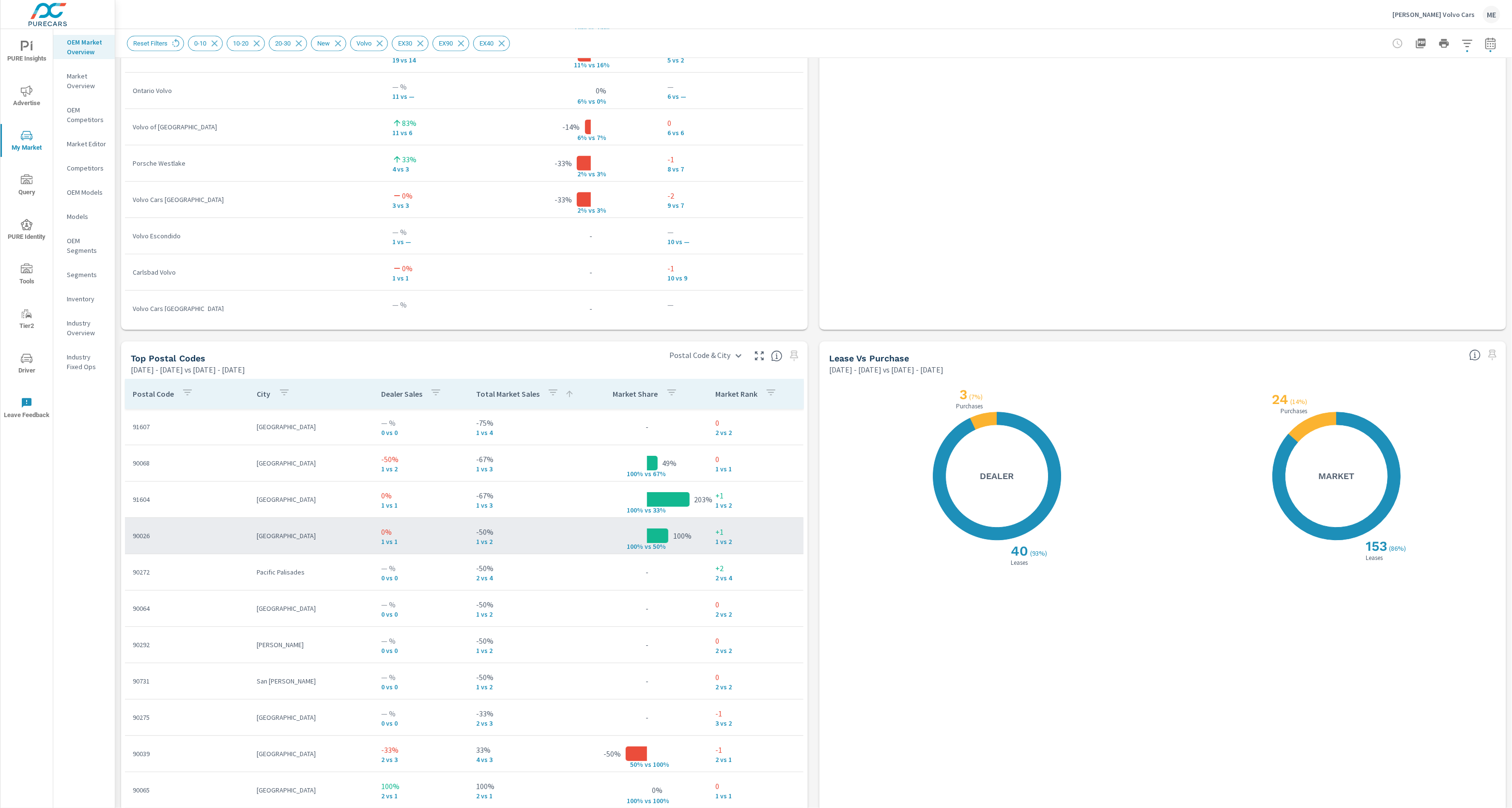
scroll to position [853, 0]
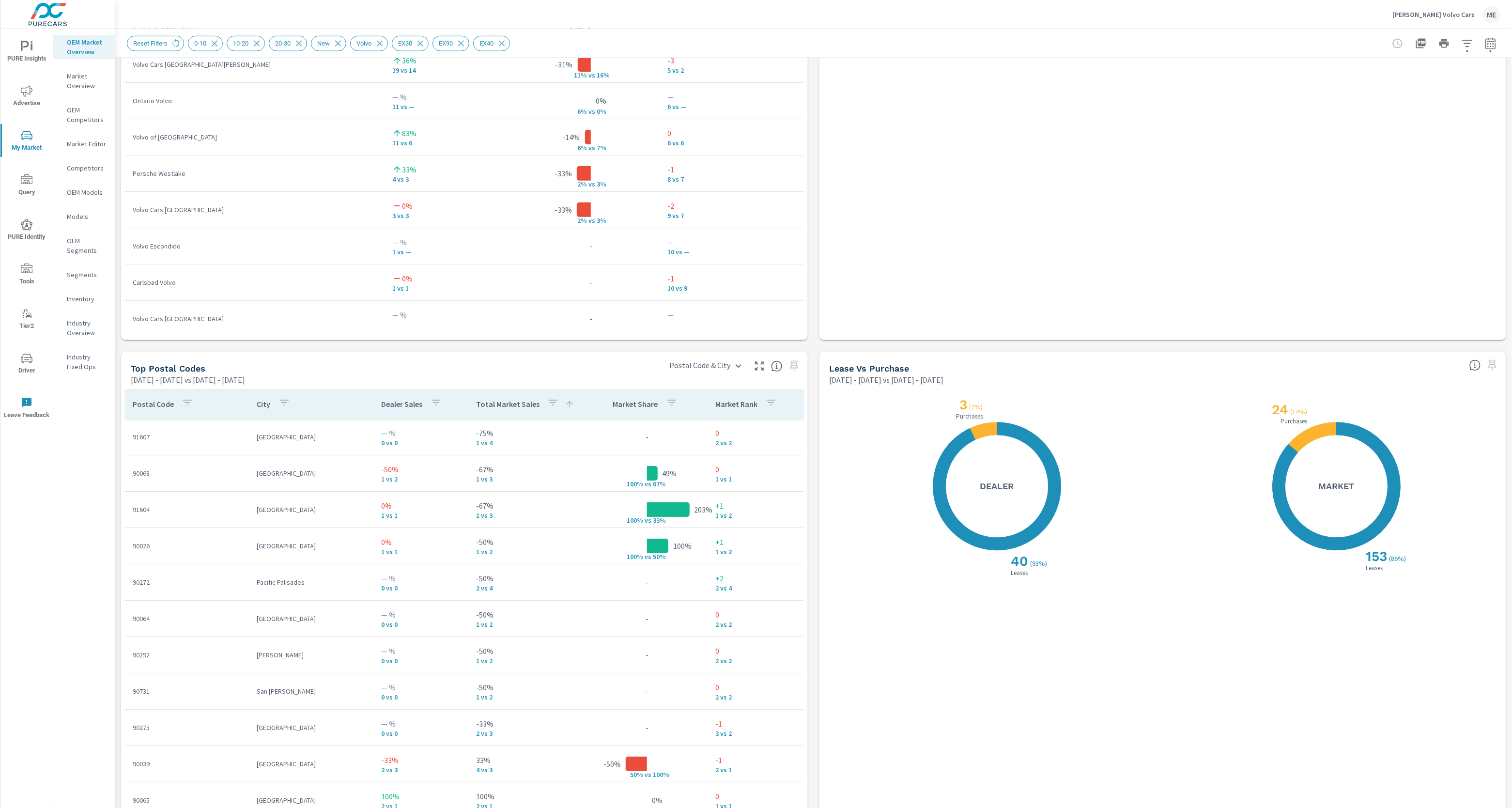
click at [809, 459] on div "Market View Mar 01, 2025 - Jun 30, 2025 vs Nov 01, 2024 - Feb 28, 2025 ← Move l…" at bounding box center [814, 35] width 1397 height 1659
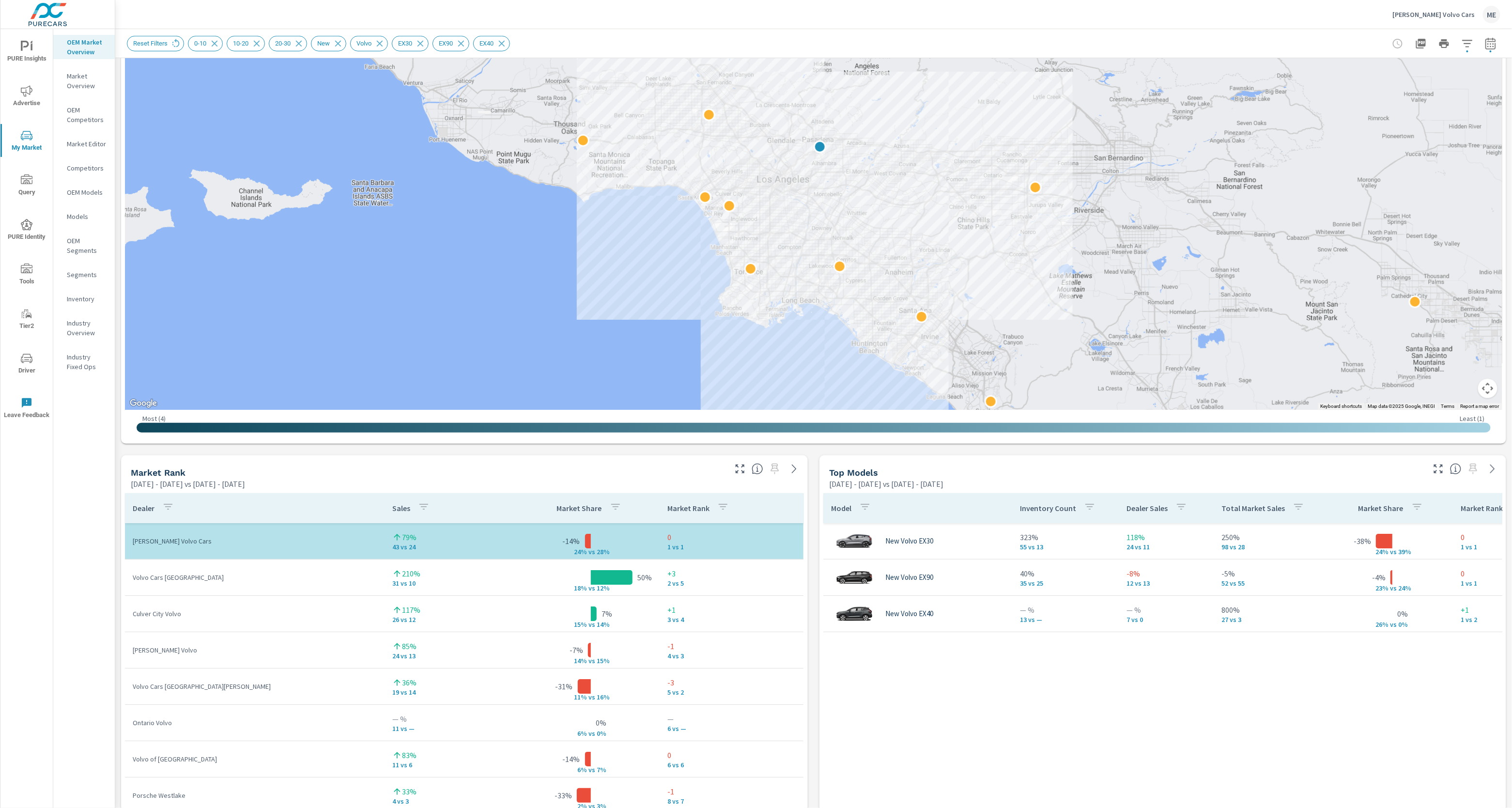
scroll to position [0, 0]
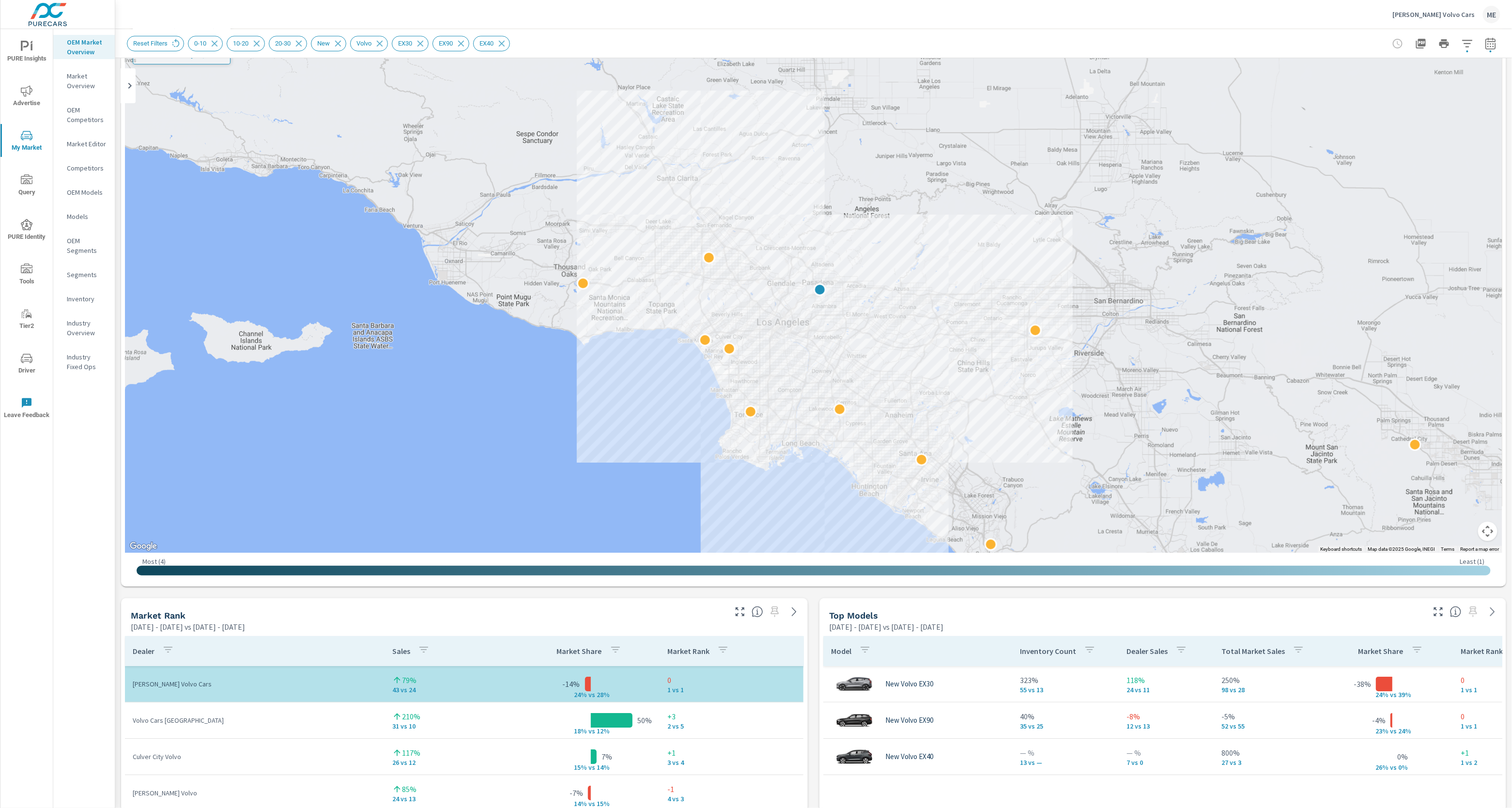
scroll to position [85, 0]
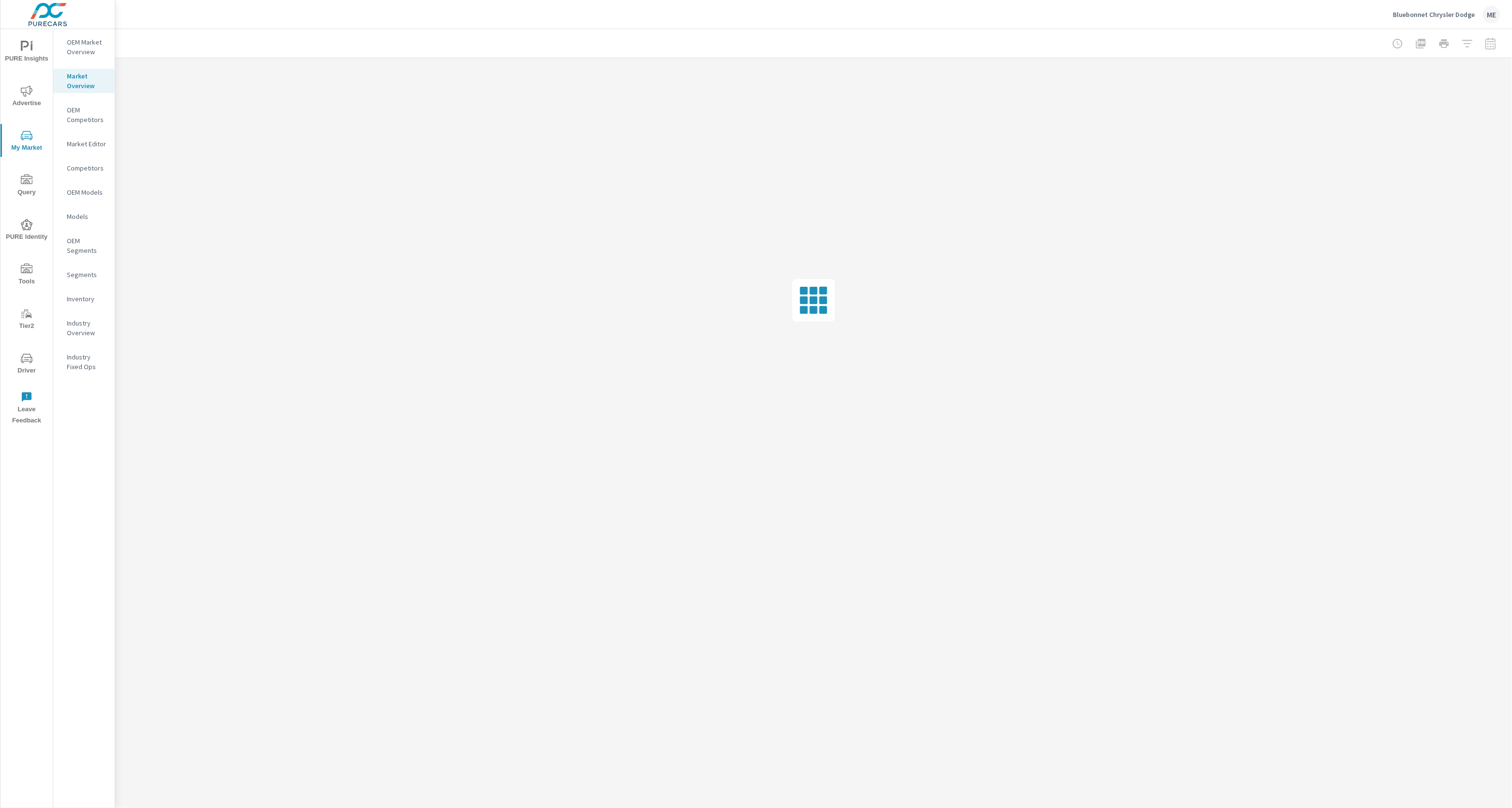
click at [1103, 22] on div "Bluebonnet Chrysler Dodge ME" at bounding box center [814, 14] width 1373 height 29
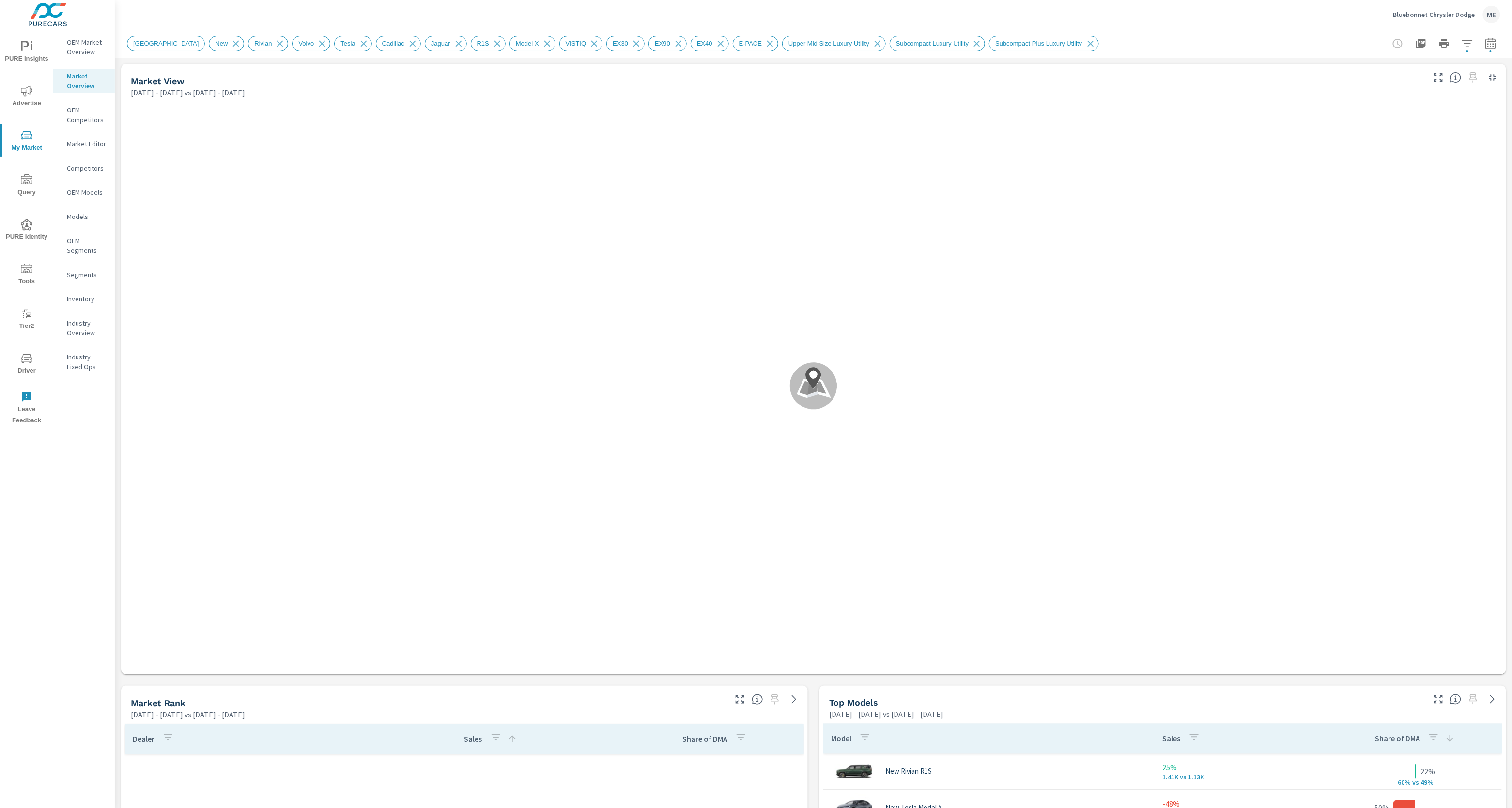
scroll to position [436, 0]
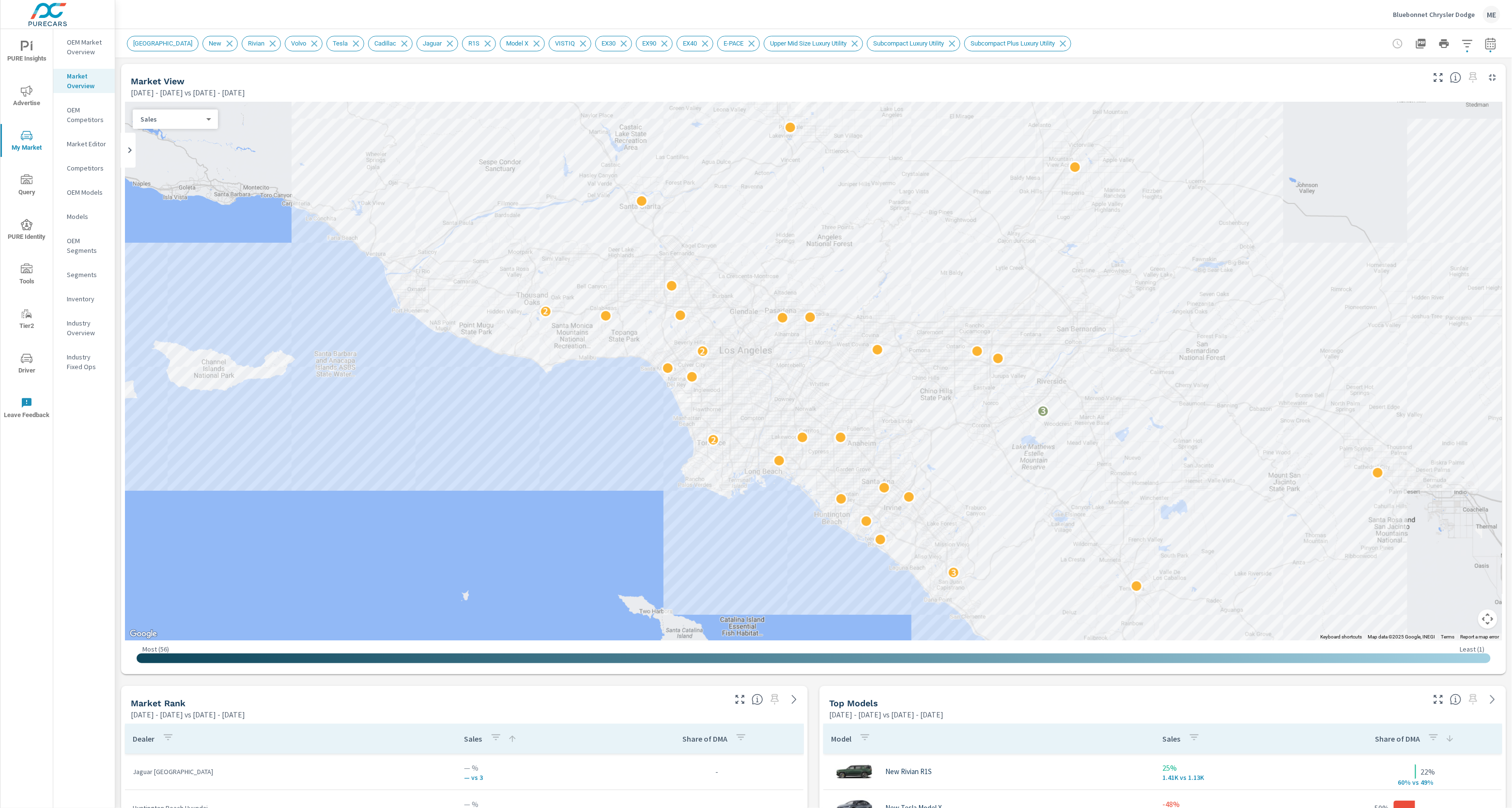
click at [1470, 46] on icon "button" at bounding box center [1467, 43] width 12 height 12
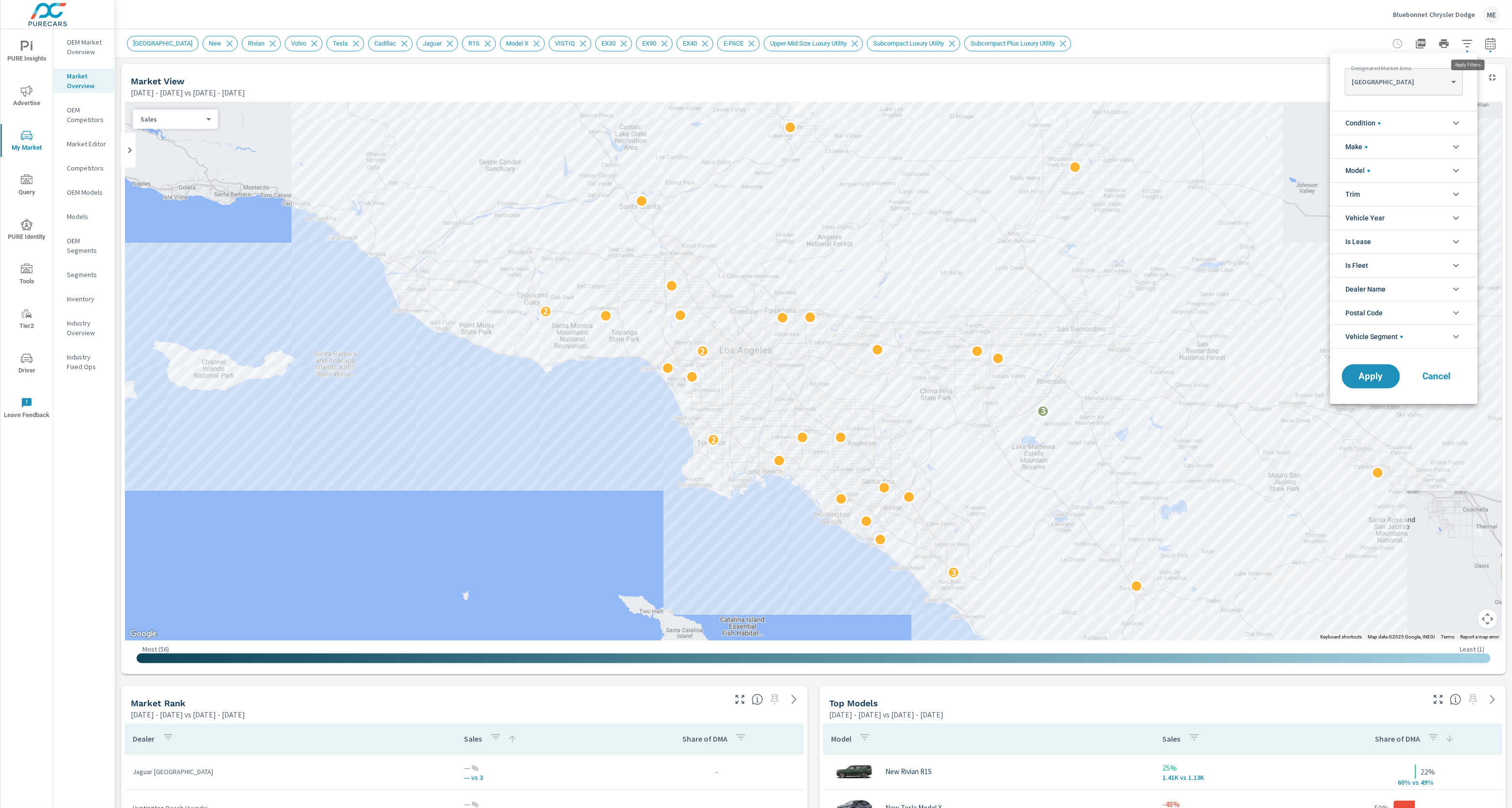
scroll to position [43, 0]
click at [1384, 87] on body "PURE Insights Advertise My Market Query PURE Identity Tools Tier2 Driver Leave …" at bounding box center [756, 404] width 1512 height 808
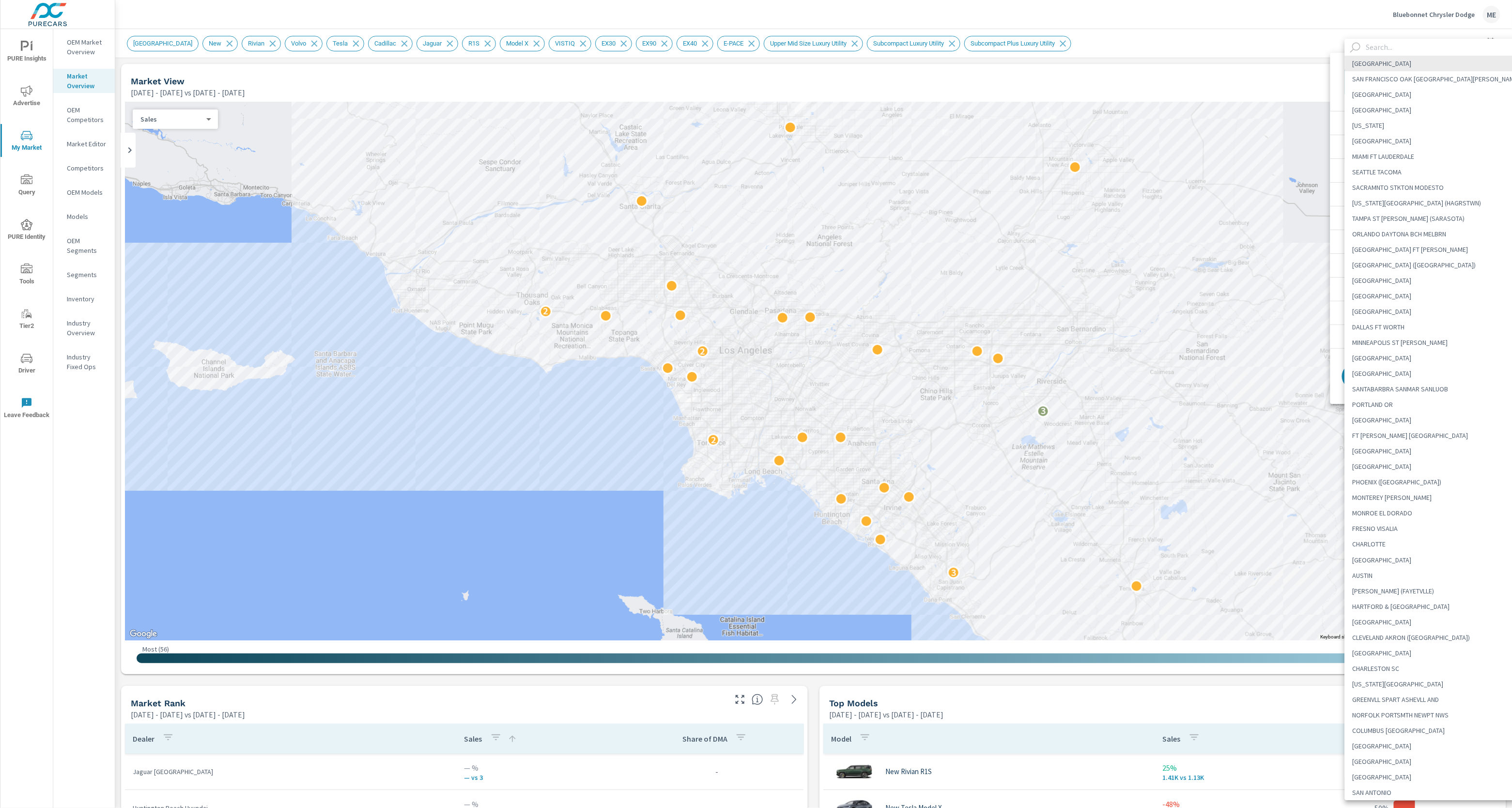
click at [1382, 127] on li "[US_STATE]" at bounding box center [1436, 126] width 183 height 15
type Area "[US_STATE]"
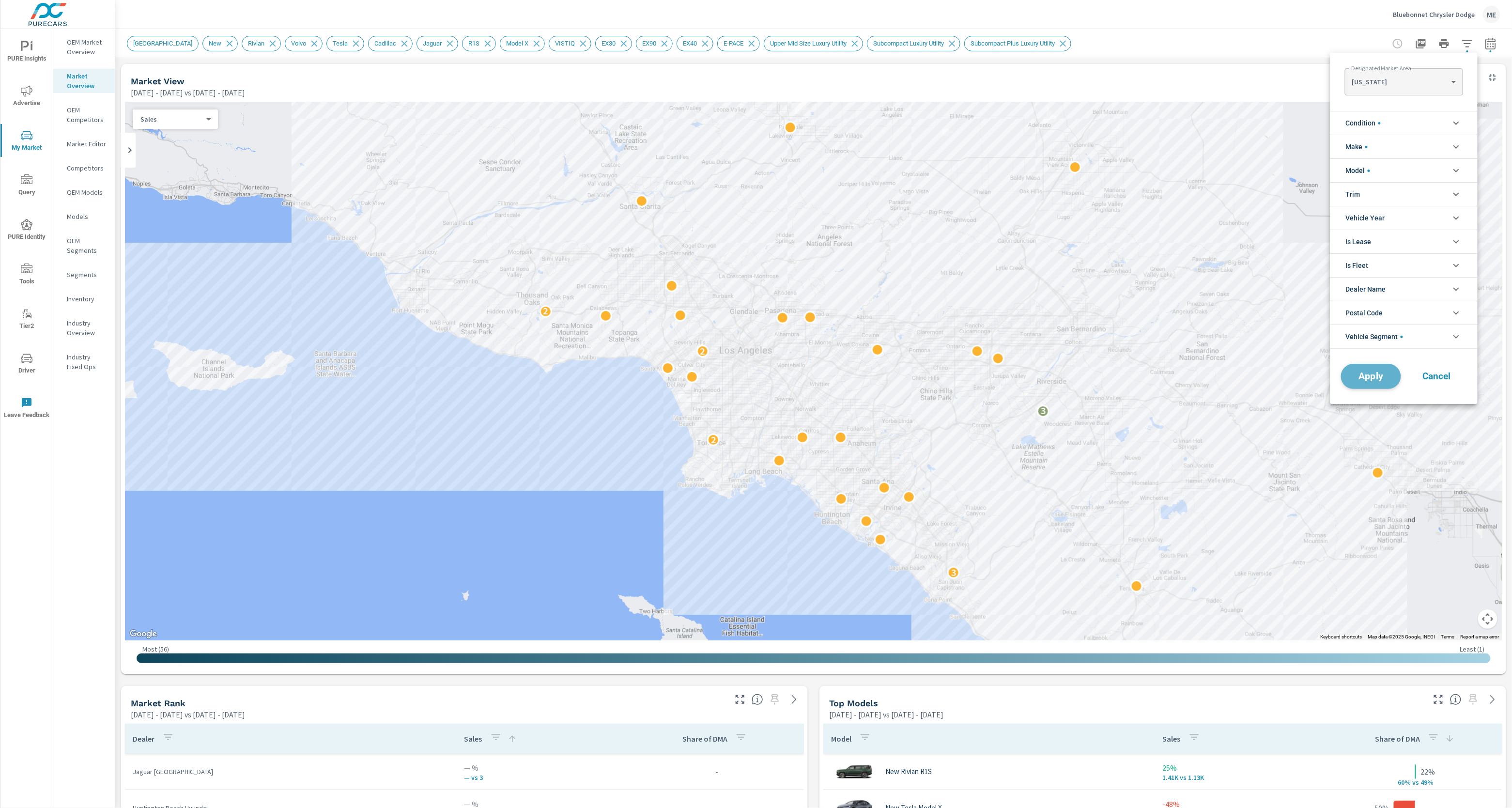
click at [1372, 381] on span "Apply" at bounding box center [1371, 377] width 40 height 9
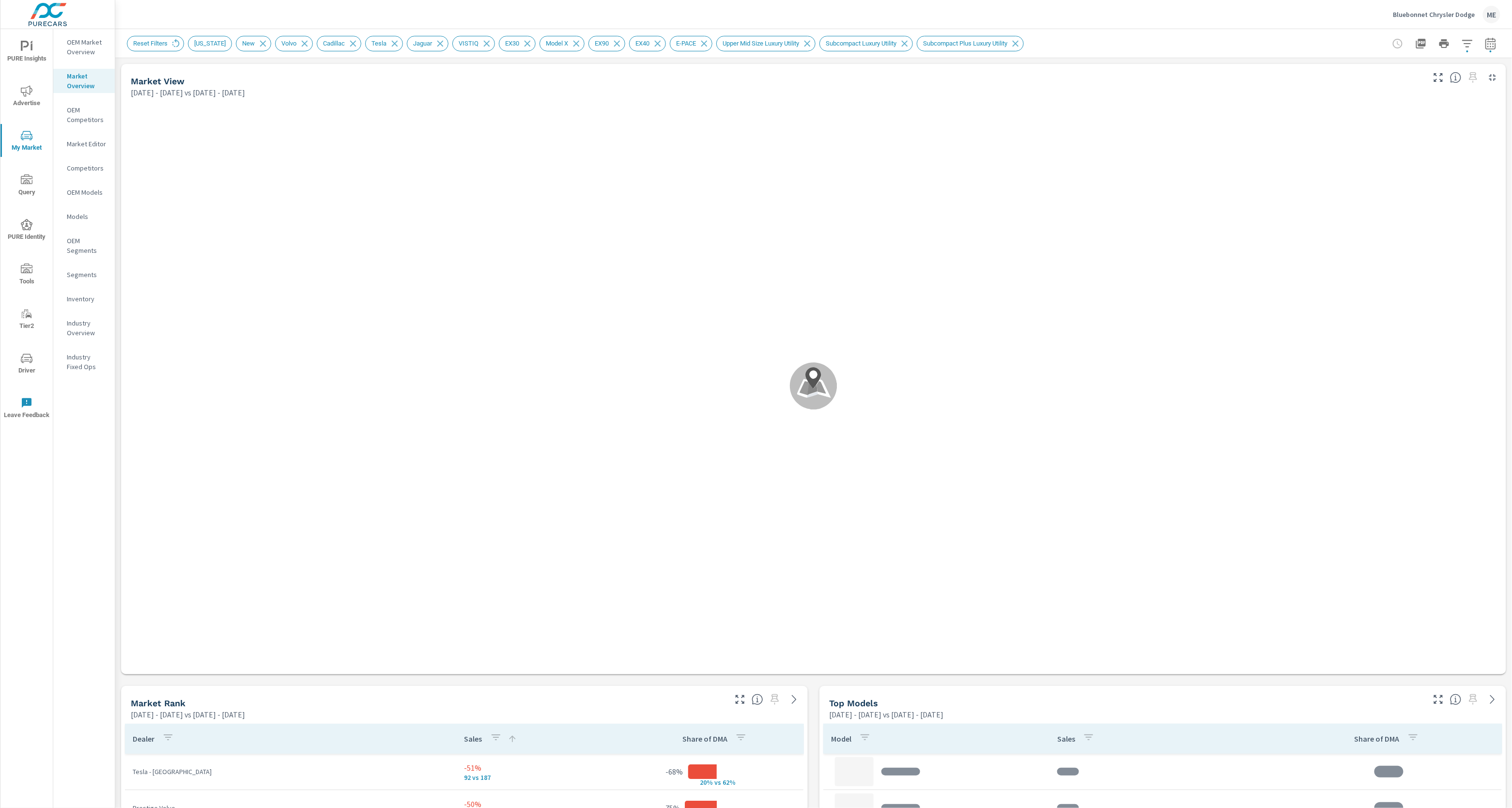
scroll to position [436, 0]
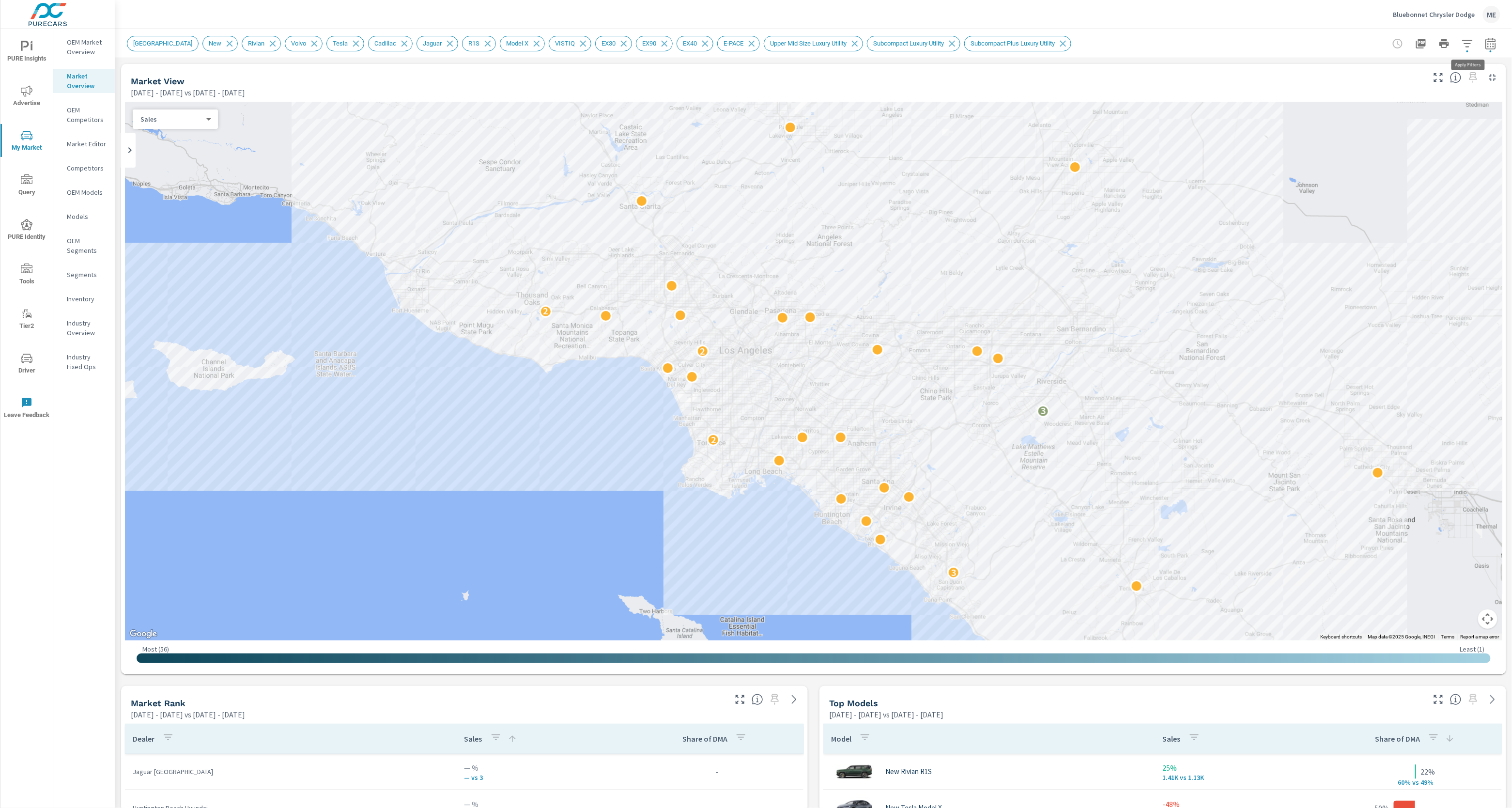
click at [1466, 40] on icon "button" at bounding box center [1467, 43] width 10 height 7
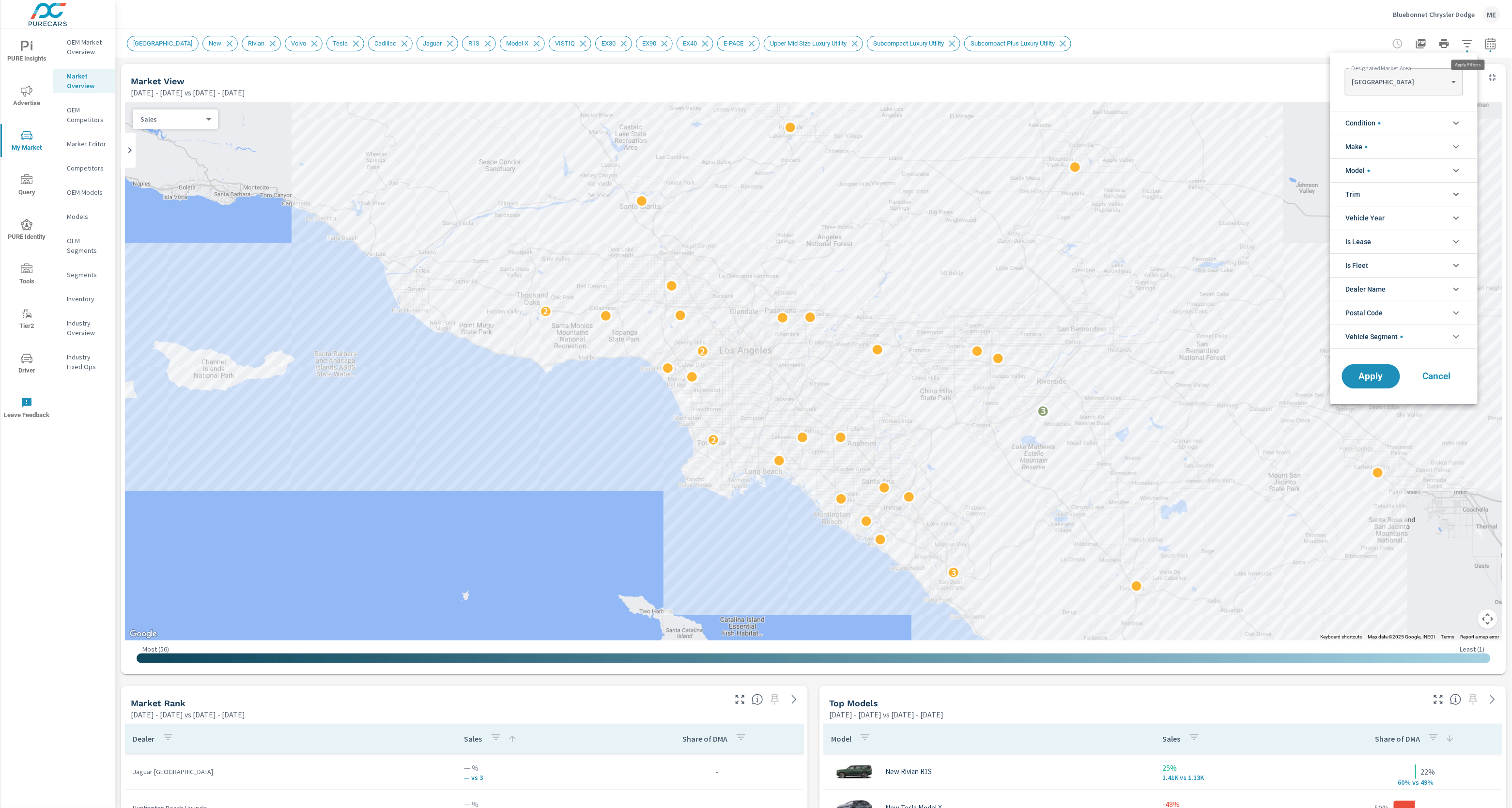
scroll to position [43, 0]
click at [1399, 75] on body "PURE Insights Advertise My Market Query PURE Identity Tools Tier2 Driver Leave …" at bounding box center [756, 404] width 1512 height 808
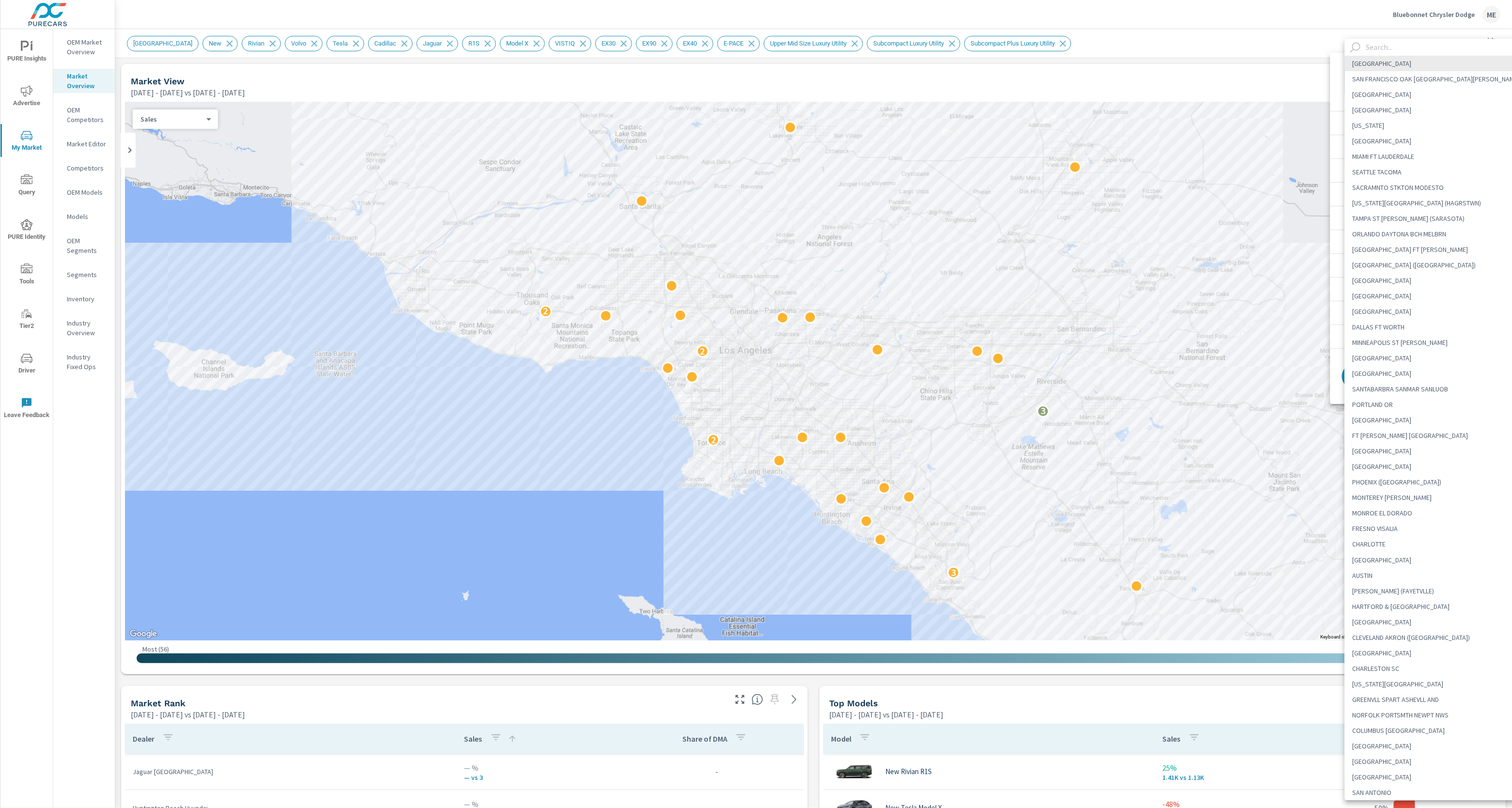
click at [1398, 49] on input "text" at bounding box center [1445, 47] width 166 height 17
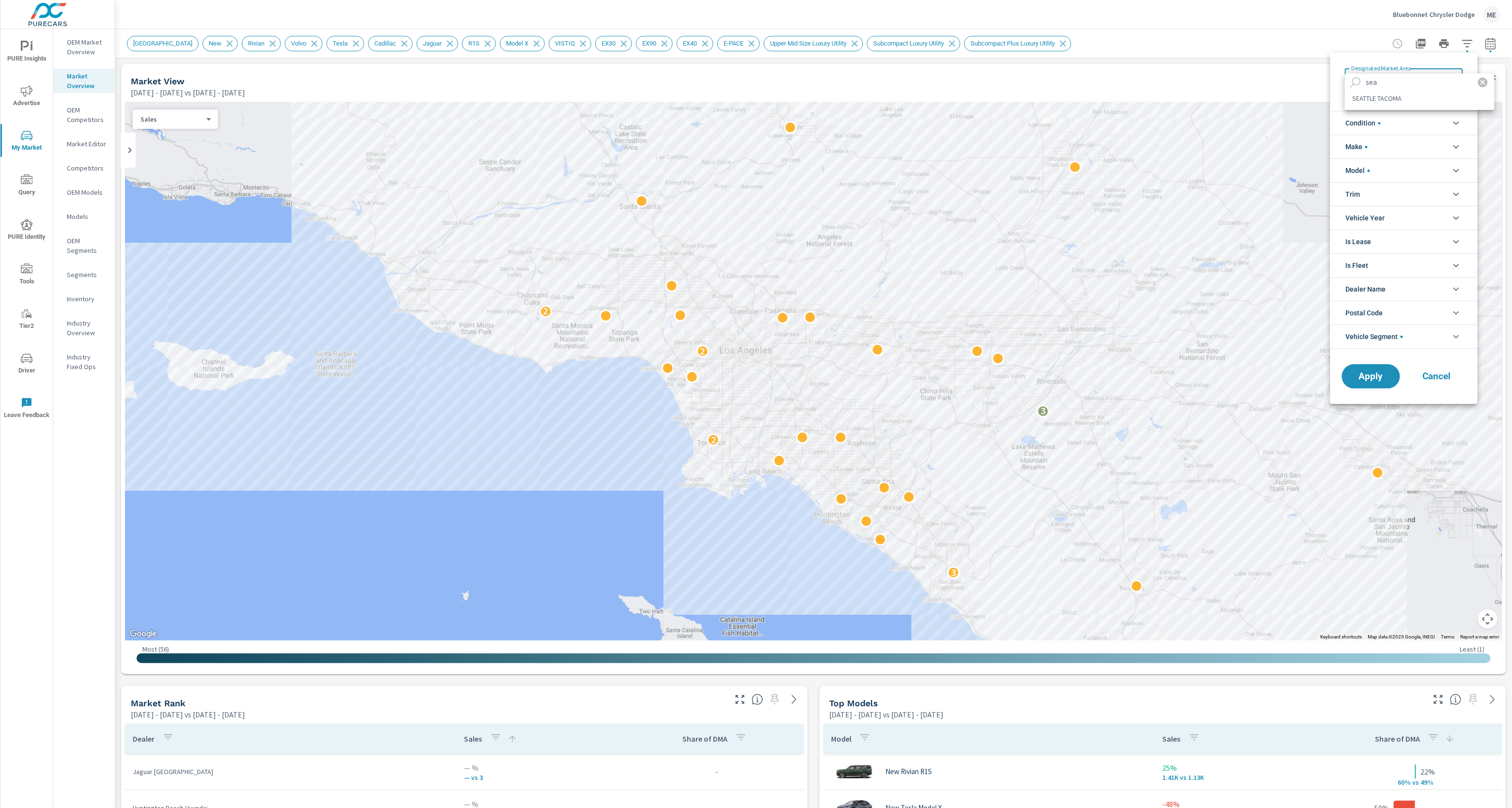
type input "sea"
click at [1391, 96] on li "SEATTLE TACOMA" at bounding box center [1419, 98] width 150 height 15
type Area "SEATTLE TACOMA"
click at [1378, 368] on button "Apply" at bounding box center [1371, 376] width 60 height 25
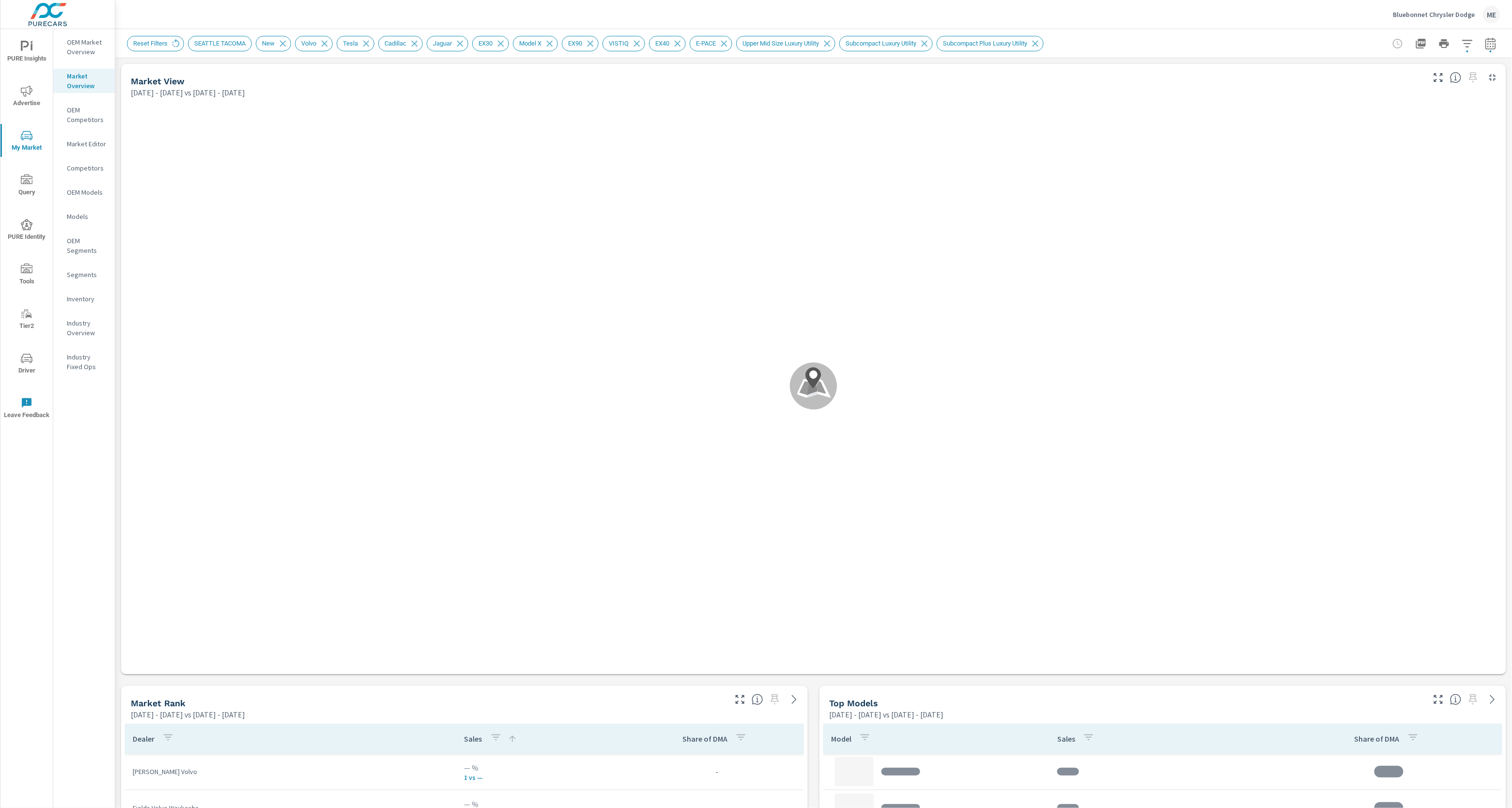
scroll to position [410, 0]
